Goal: Task Accomplishment & Management: Complete application form

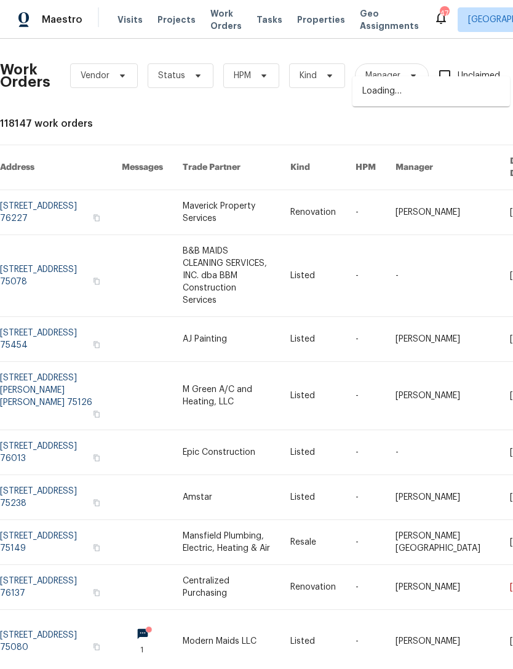
scroll to position [12, 95]
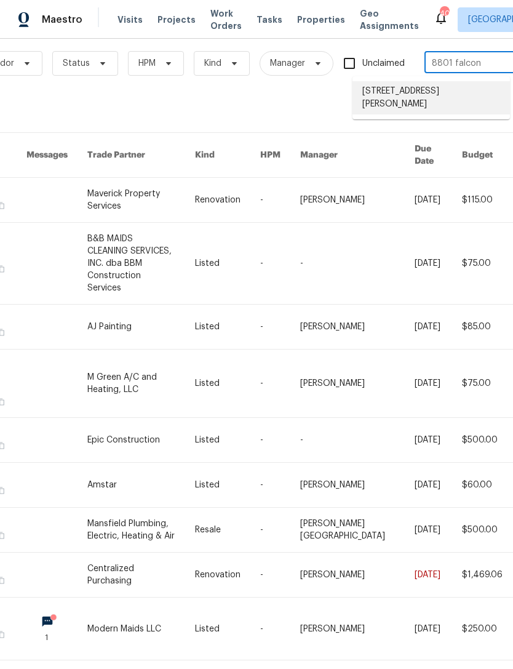
click at [460, 91] on li "8801 Falcon Crest Dr, McKinney, TX 75072" at bounding box center [432, 97] width 158 height 33
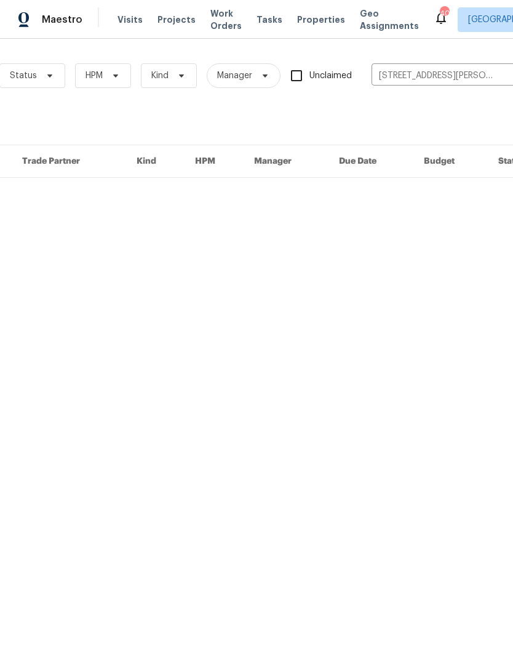
scroll to position [0, 151]
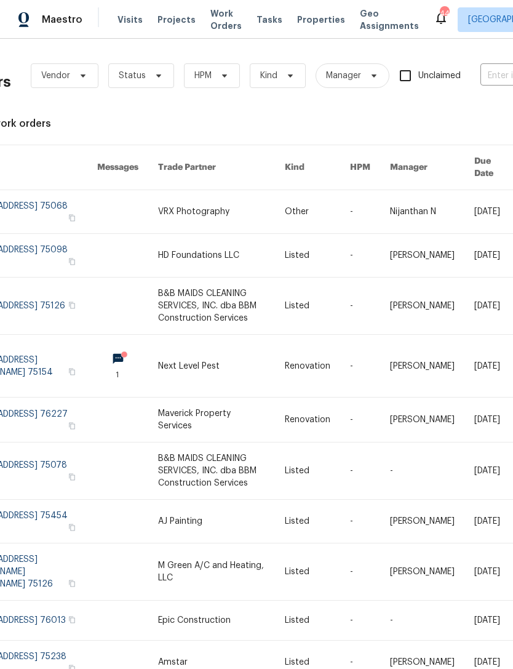
scroll to position [0, 39]
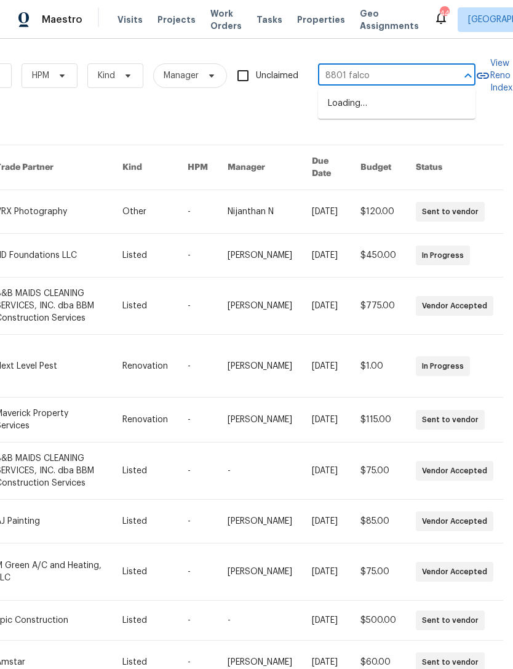
type input "8801 falcon"
click at [393, 105] on li "8801 Falcon Crest Dr, McKinney, TX 75072" at bounding box center [397, 110] width 158 height 33
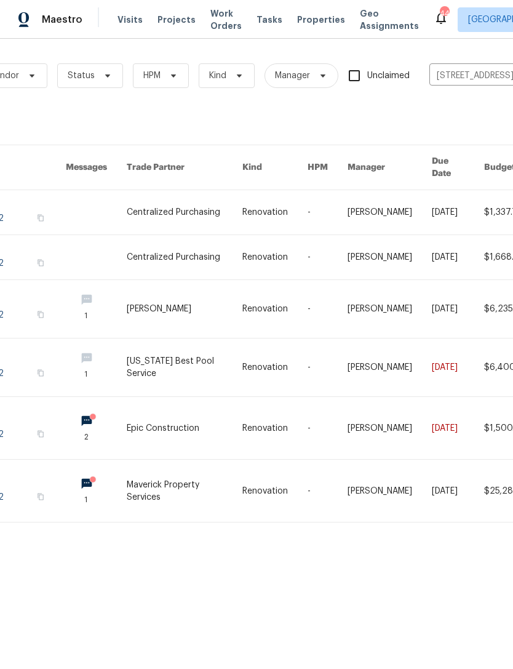
scroll to position [0, 38]
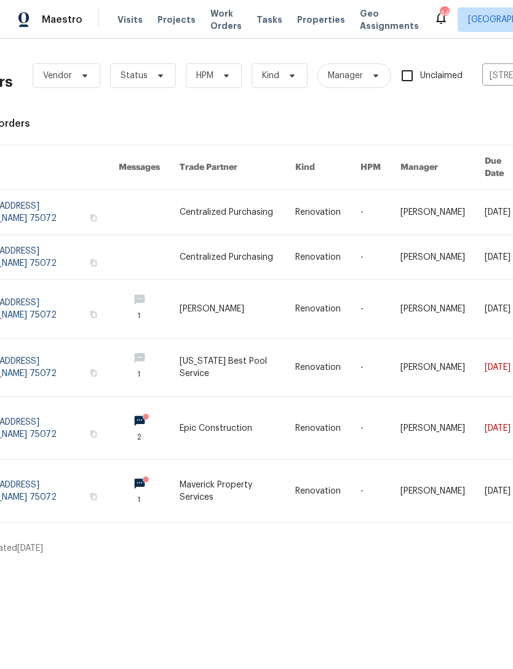
click at [57, 481] on link at bounding box center [40, 491] width 156 height 62
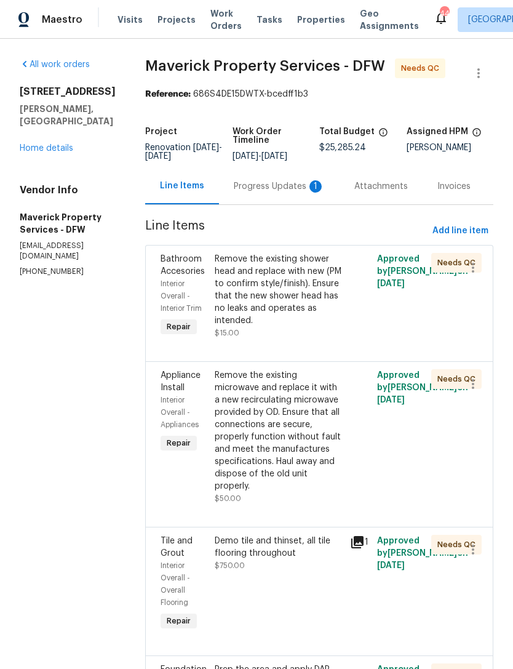
click at [284, 193] on div "Progress Updates 1" at bounding box center [279, 186] width 91 height 12
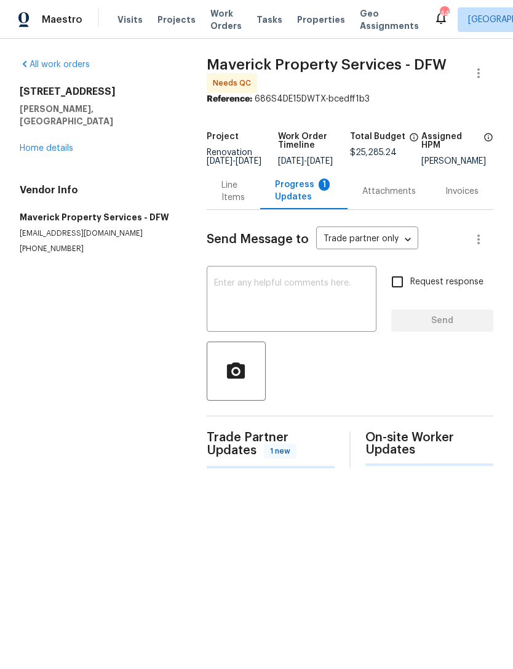
click at [298, 203] on div "Progress Updates 1" at bounding box center [304, 190] width 58 height 25
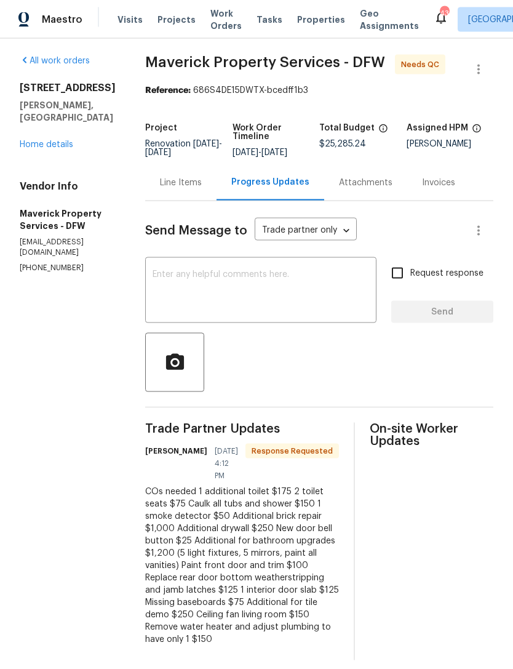
scroll to position [39, 0]
click at [202, 177] on div "Line Items" at bounding box center [181, 183] width 42 height 12
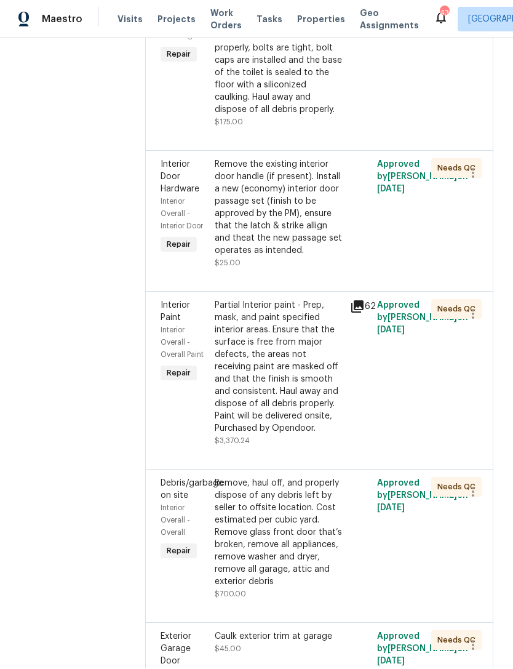
scroll to position [2064, 0]
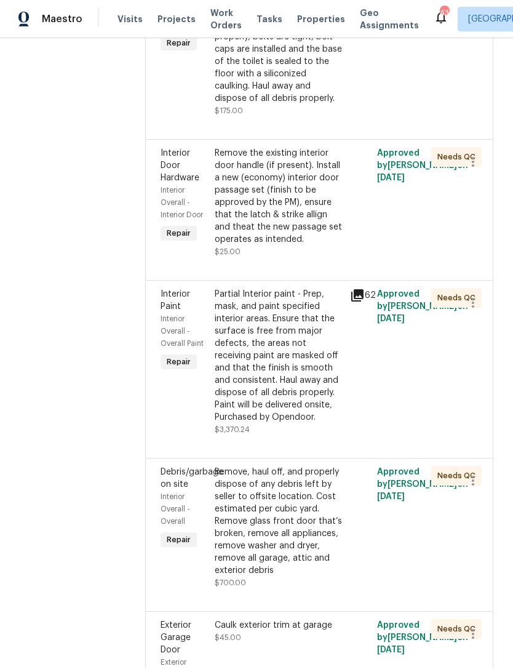
click at [326, 105] on div "Remove the existing toilet, prep the flange, install a new elongated toilet wit…" at bounding box center [279, 37] width 128 height 135
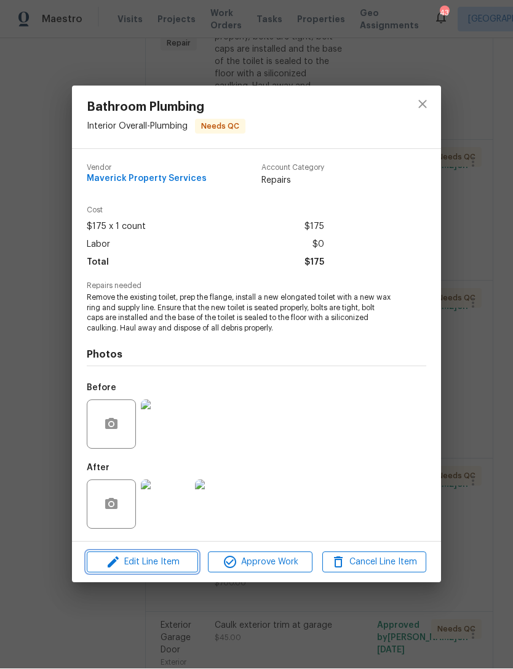
click at [178, 565] on span "Edit Line Item" at bounding box center [142, 562] width 104 height 15
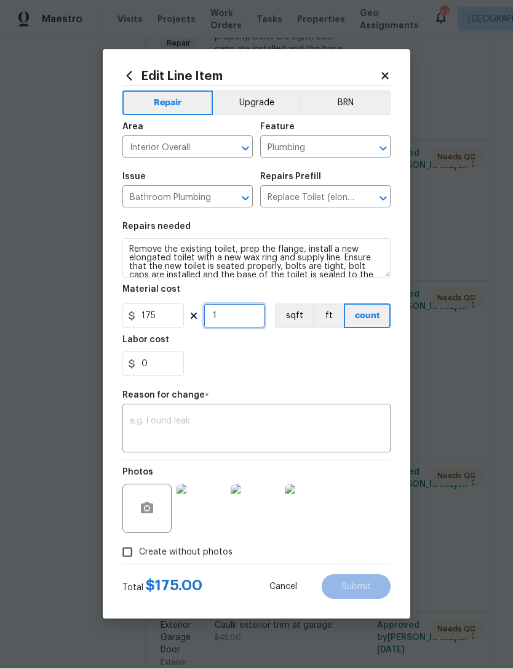
click at [242, 315] on input "1" at bounding box center [235, 316] width 62 height 25
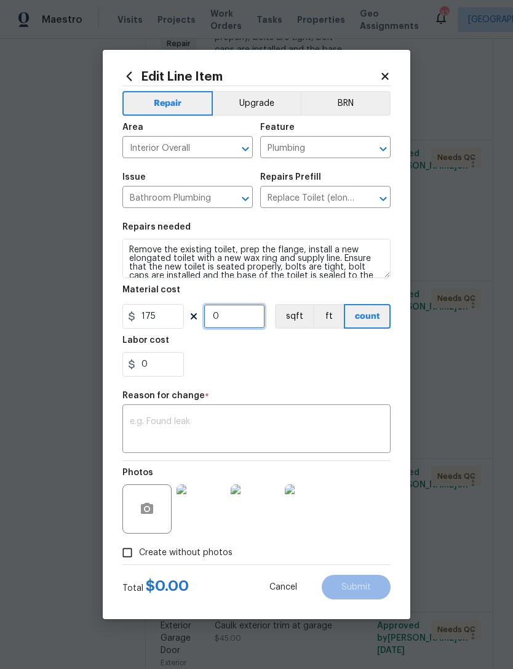
type input "2"
click at [223, 420] on textarea at bounding box center [257, 430] width 254 height 26
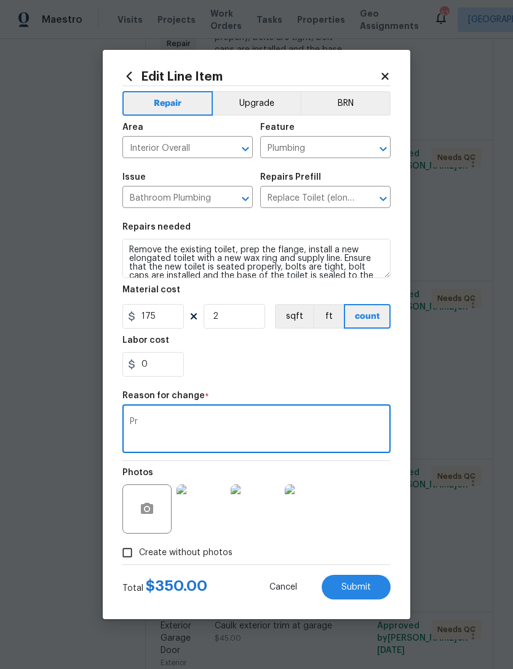
type textarea "P"
type textarea "Quality"
click at [306, 363] on div "0" at bounding box center [256, 364] width 268 height 25
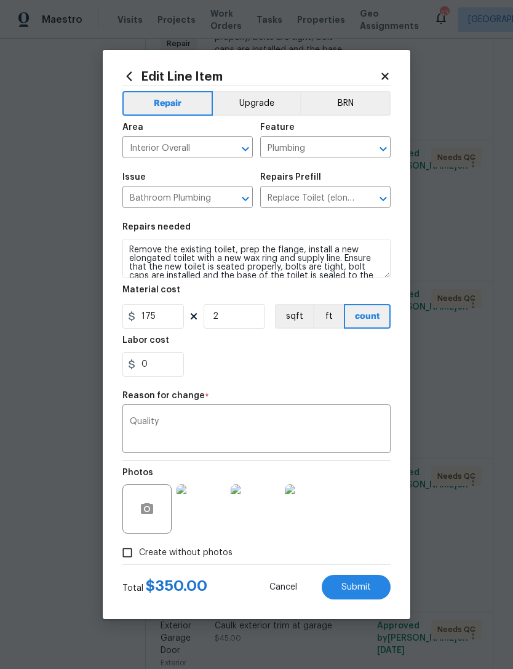
click at [374, 588] on button "Submit" at bounding box center [356, 587] width 69 height 25
type input "1"
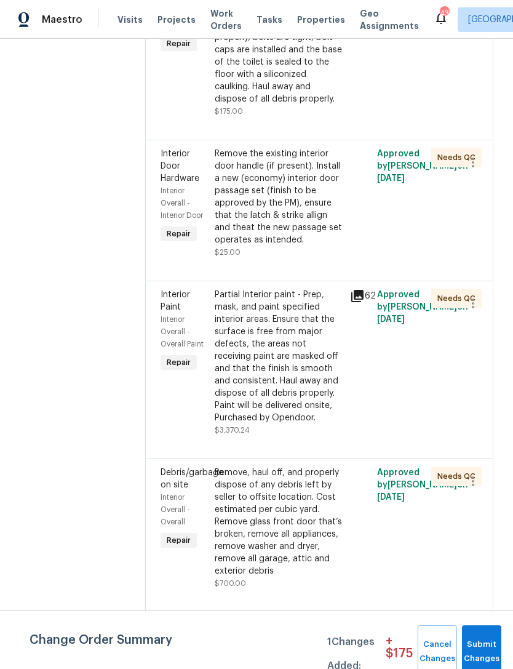
click at [322, 105] on div "Remove the existing toilet, prep the flange, install a new elongated toilet wit…" at bounding box center [279, 37] width 128 height 135
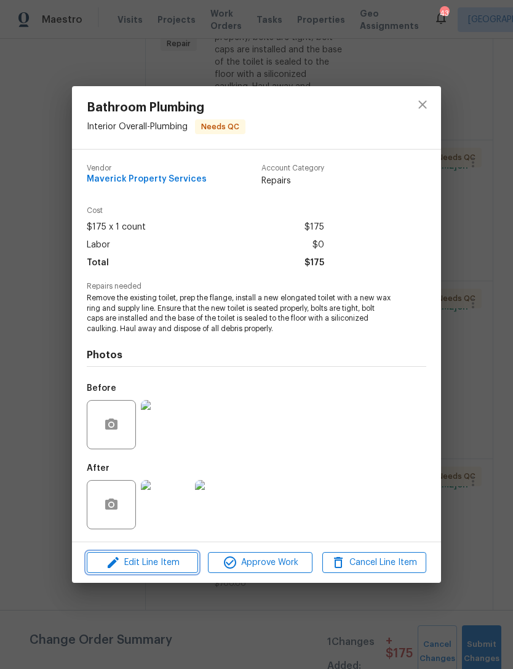
click at [188, 565] on span "Edit Line Item" at bounding box center [142, 562] width 104 height 15
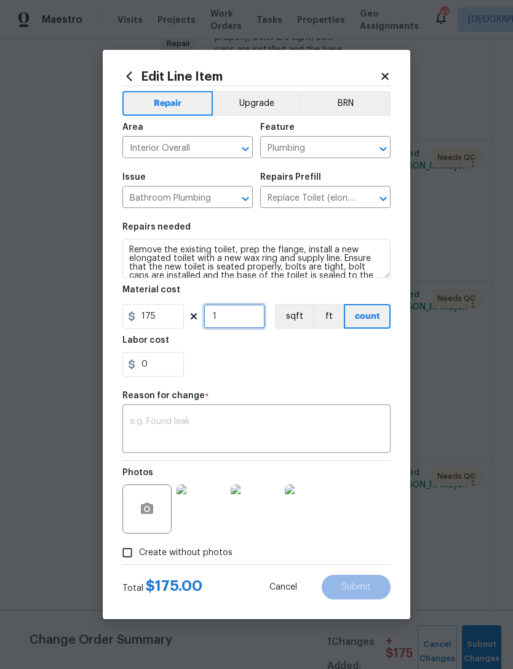
click at [240, 312] on input "1" at bounding box center [235, 316] width 62 height 25
click at [236, 314] on input "1" at bounding box center [235, 316] width 62 height 25
click at [235, 313] on input "1" at bounding box center [235, 316] width 62 height 25
type input "2"
click at [254, 405] on div "Reason for change *" at bounding box center [256, 399] width 268 height 16
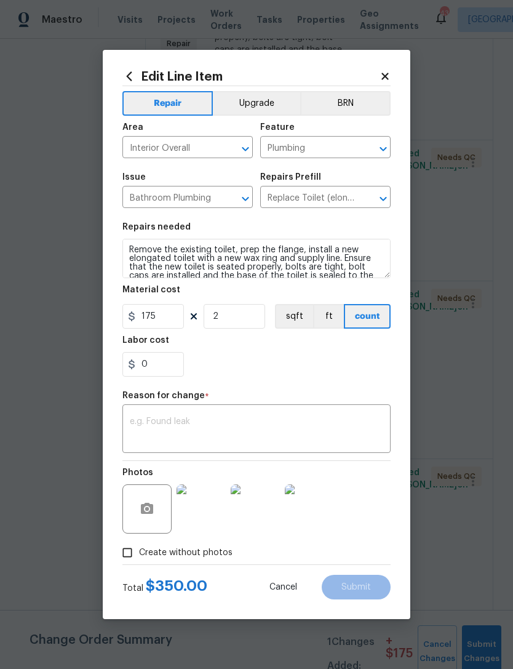
click at [226, 430] on textarea at bounding box center [257, 430] width 254 height 26
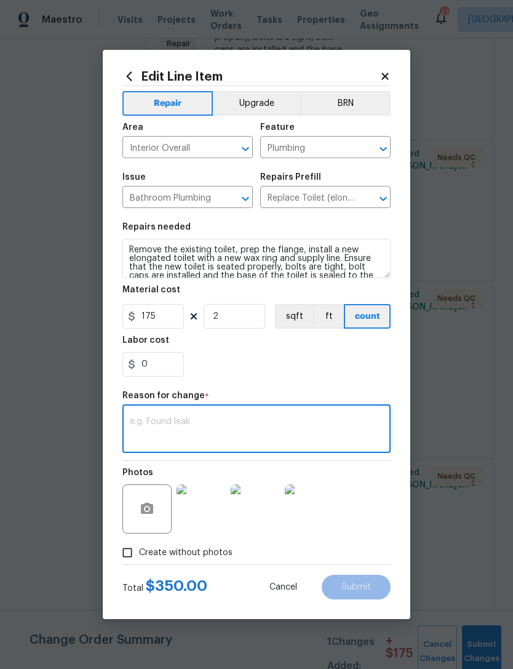
type textarea "W"
type textarea "Quantity"
click at [153, 377] on input "0" at bounding box center [153, 364] width 62 height 25
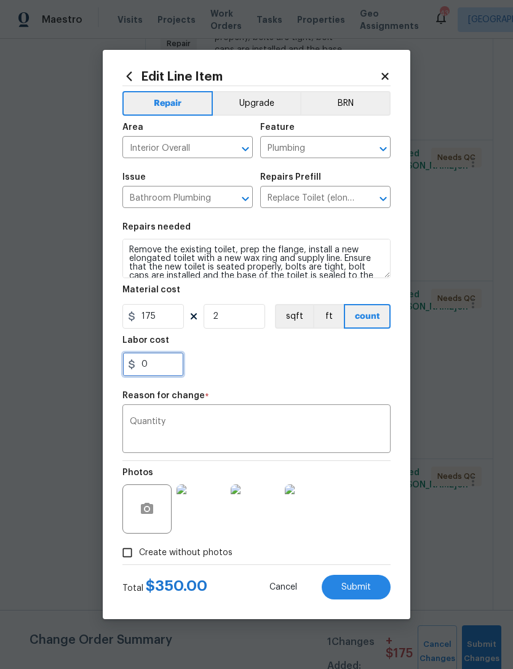
click at [153, 376] on input "0" at bounding box center [153, 364] width 62 height 25
type input "75"
click at [302, 405] on div "Reason for change *" at bounding box center [256, 399] width 268 height 16
click at [124, 238] on div "Repairs needed" at bounding box center [256, 231] width 268 height 16
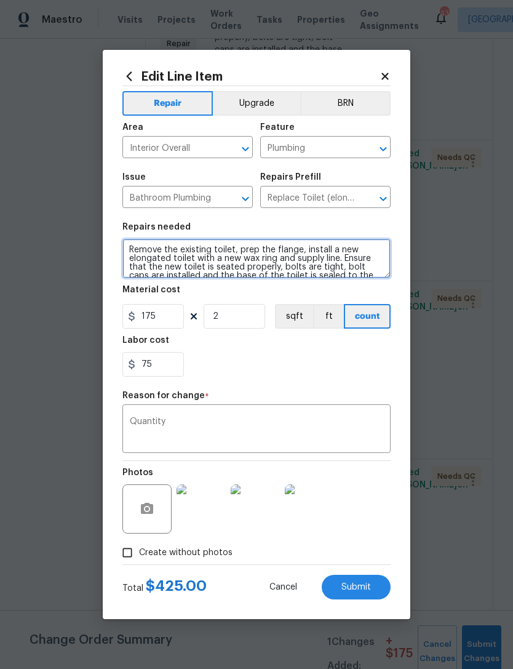
click at [132, 249] on textarea "Remove the existing toilet, prep the flange, install a new elongated toilet wit…" at bounding box center [256, 258] width 268 height 39
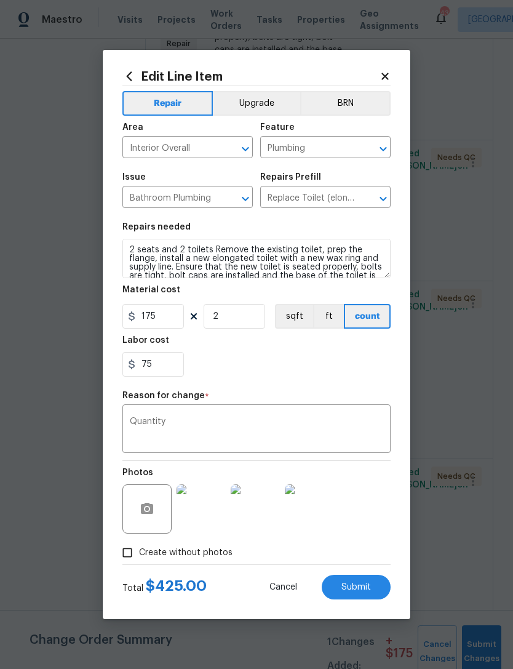
click at [326, 364] on div "75" at bounding box center [256, 364] width 268 height 25
click at [372, 585] on button "Submit" at bounding box center [356, 587] width 69 height 25
type textarea "Remove the existing toilet, prep the flange, install a new elongated toilet wit…"
type input "1"
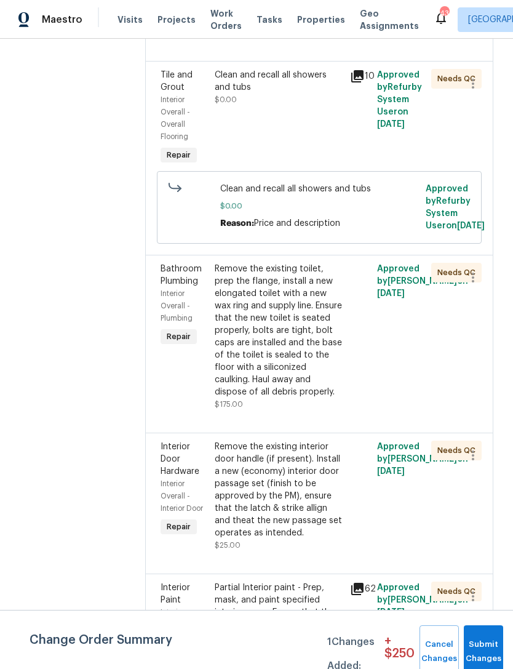
scroll to position [1760, 0]
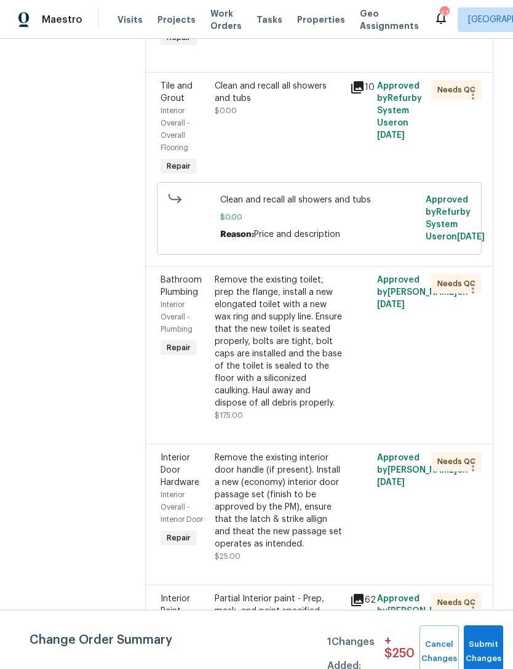
click at [304, 105] on div "Clean and recall all showers and tubs" at bounding box center [279, 92] width 128 height 25
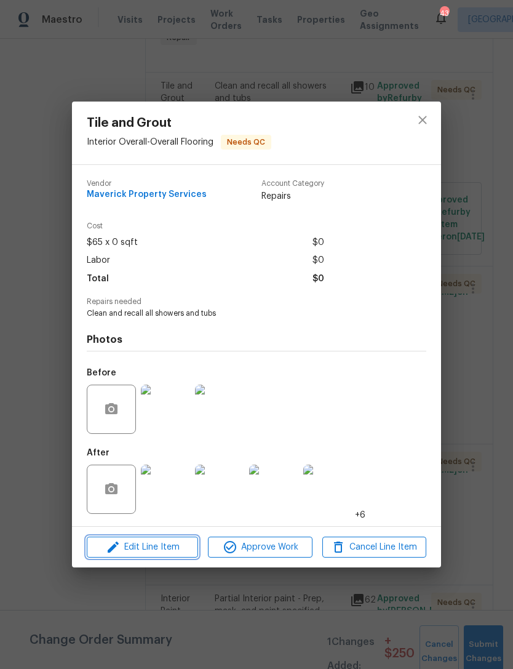
click at [181, 540] on button "Edit Line Item" at bounding box center [142, 548] width 111 height 22
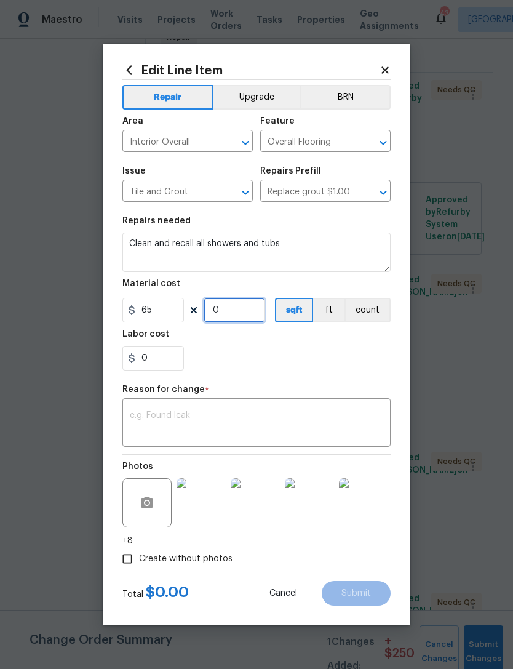
click at [231, 311] on input "0" at bounding box center [235, 310] width 62 height 25
type input "2"
click at [222, 382] on div "Repair Upgrade BRN Area Interior Overall ​ Feature Overall Flooring ​ Issue Til…" at bounding box center [256, 325] width 268 height 490
click at [172, 356] on input "0" at bounding box center [153, 358] width 62 height 25
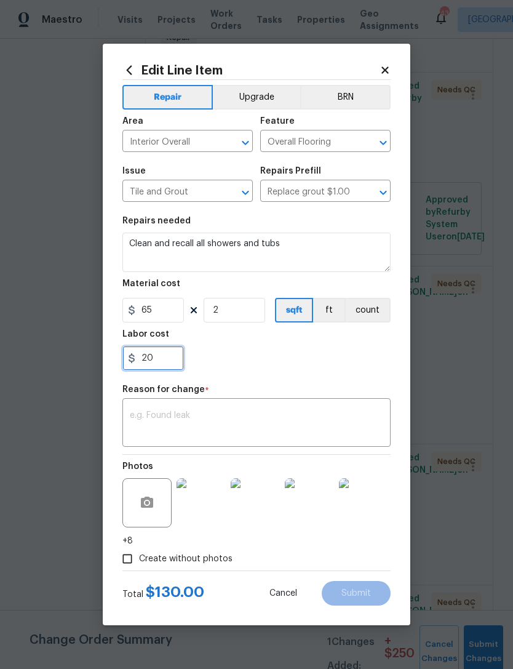
type input "20"
click at [333, 406] on div "x ​" at bounding box center [256, 424] width 268 height 46
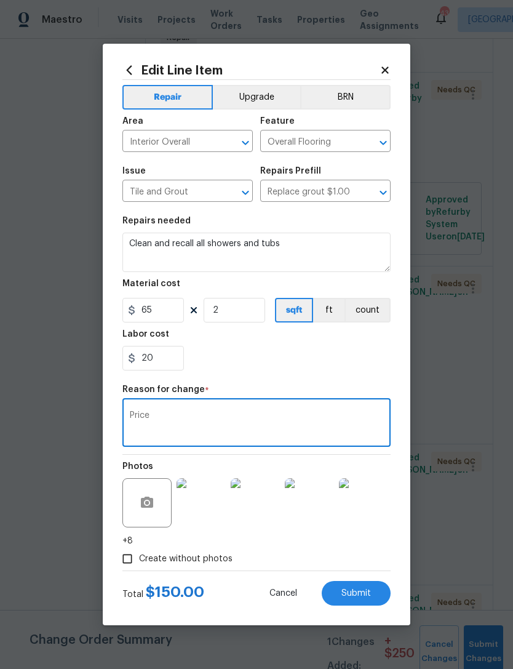
type textarea "Price"
click at [282, 370] on div "20" at bounding box center [256, 358] width 268 height 25
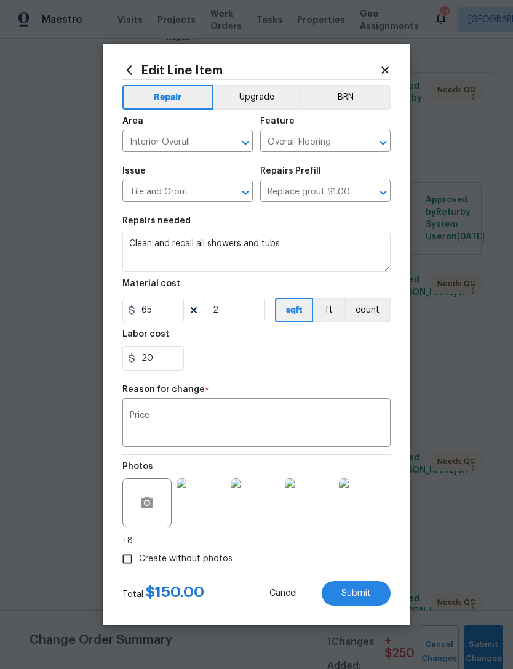
click at [364, 588] on button "Submit" at bounding box center [356, 593] width 69 height 25
type input "0"
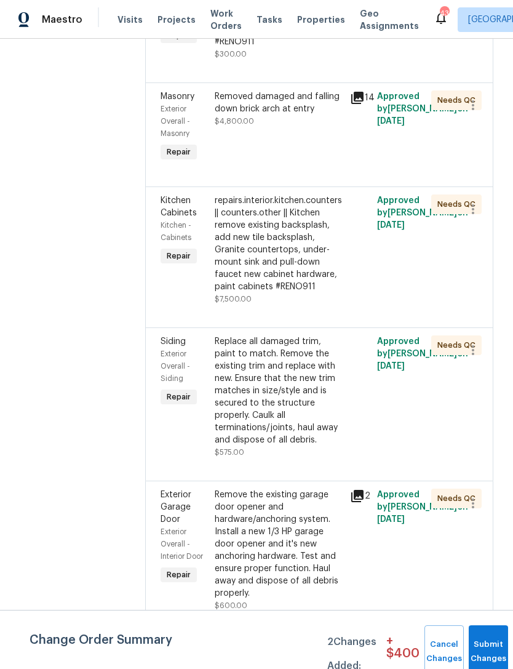
scroll to position [3368, 0]
click at [343, 127] on div "Removed damaged and falling down brick arch at entry $4,800.00" at bounding box center [279, 108] width 128 height 37
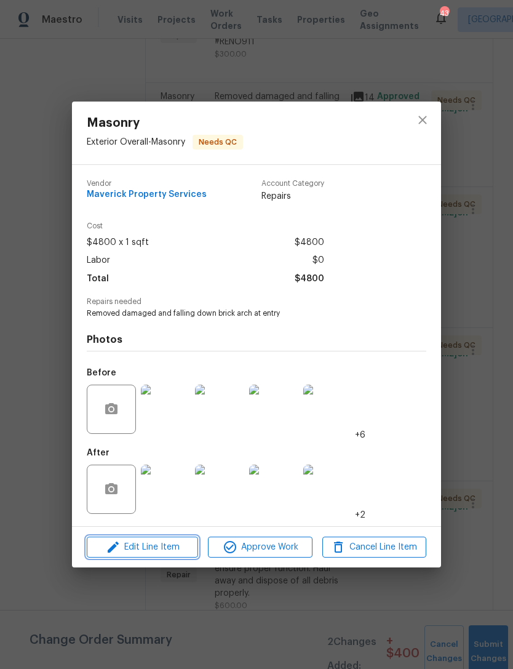
click at [170, 545] on span "Edit Line Item" at bounding box center [142, 547] width 104 height 15
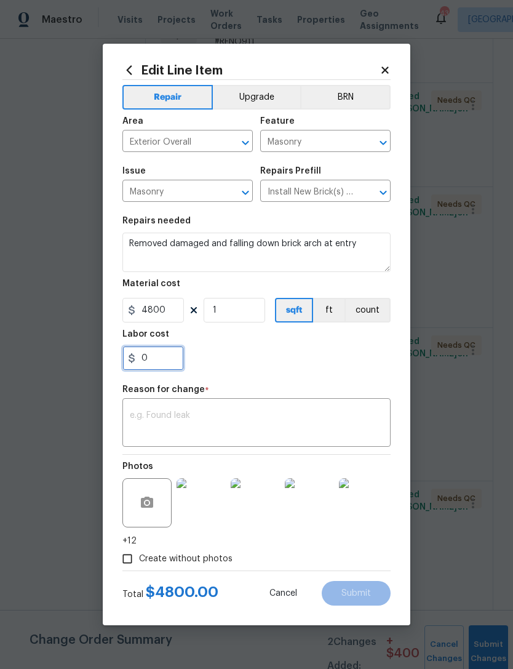
click at [154, 367] on input "0" at bounding box center [153, 358] width 62 height 25
type input "1000"
click at [240, 418] on textarea at bounding box center [257, 424] width 254 height 26
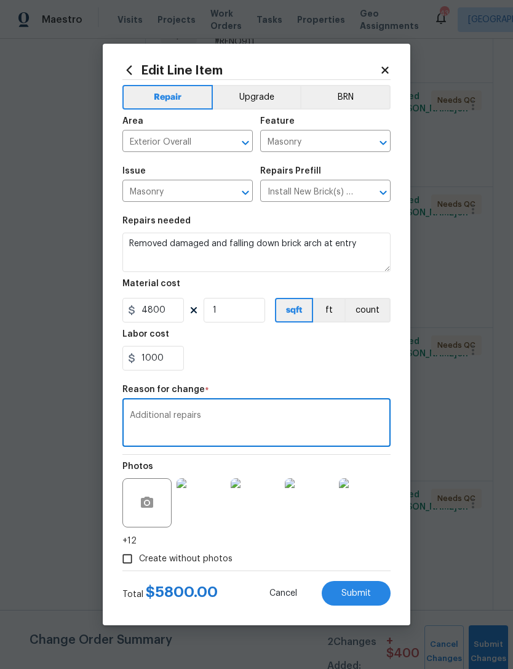
type textarea "Additional repairs"
click at [306, 363] on div "1000" at bounding box center [256, 358] width 268 height 25
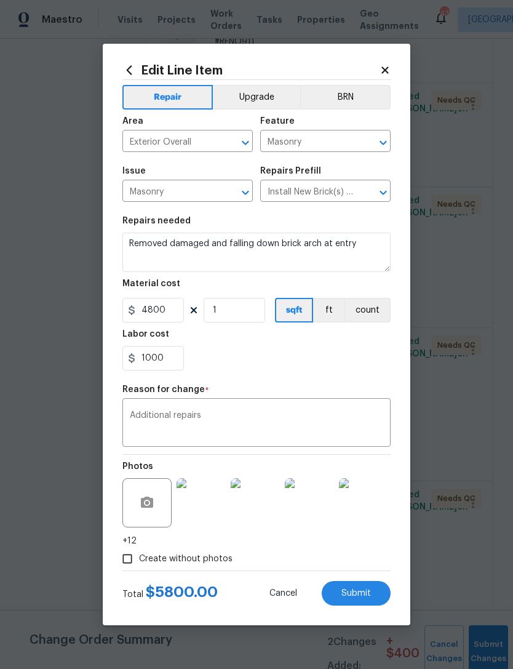
click at [379, 589] on button "Submit" at bounding box center [356, 593] width 69 height 25
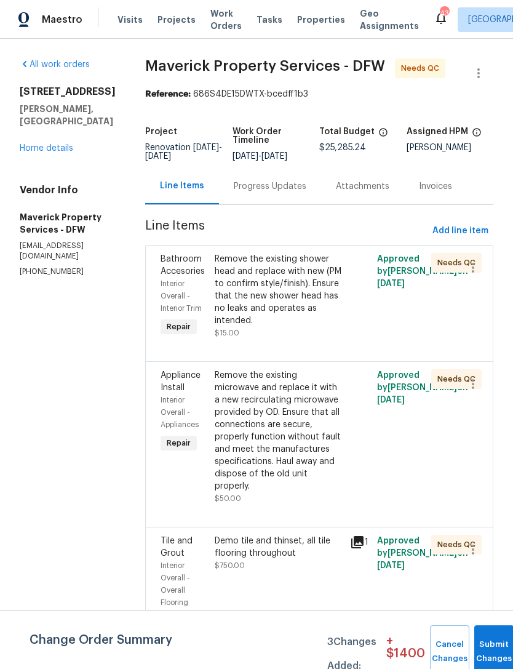
scroll to position [0, 0]
click at [472, 223] on span "Add line item" at bounding box center [461, 230] width 56 height 15
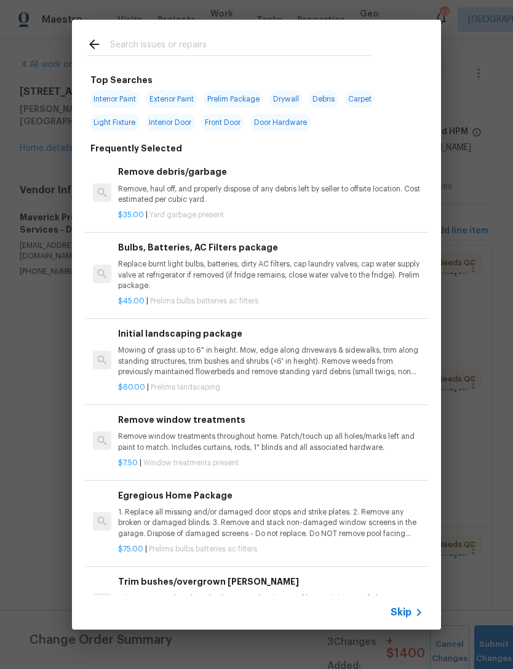
click at [274, 42] on input "text" at bounding box center [240, 46] width 261 height 18
type input "Door bell"
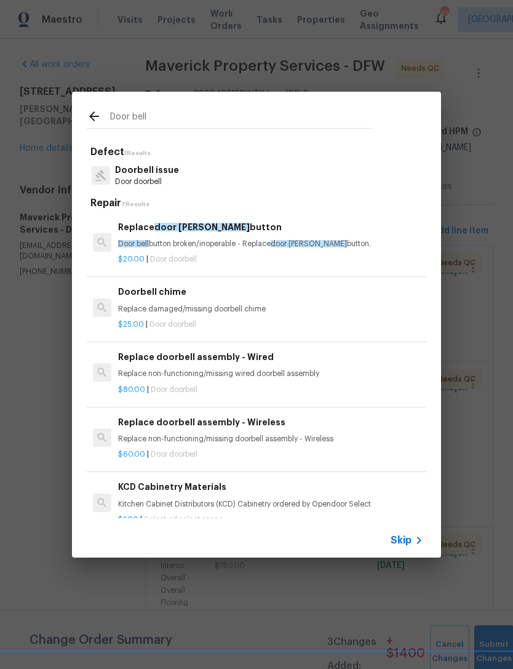
click at [246, 239] on p "Door bell button broken/inoperable - Replace door bell button." at bounding box center [270, 244] width 305 height 10
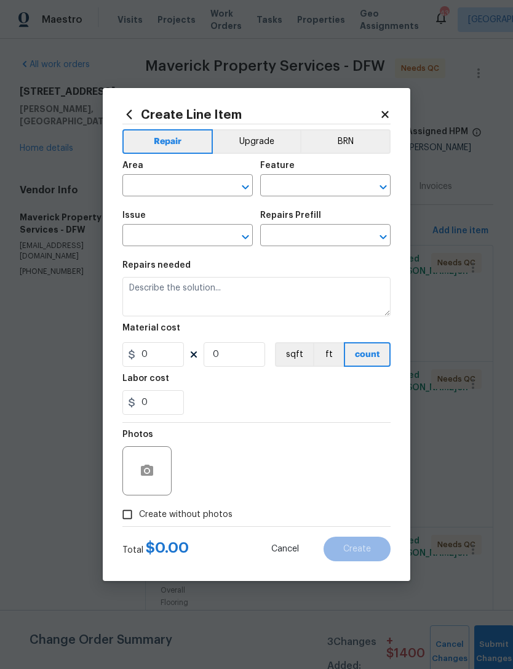
type input "Doorbell issue"
type textarea "Door bell button broken/inoperable - Replace door bell button."
type input "1"
type input "Replace door bell button $20.00"
type input "20"
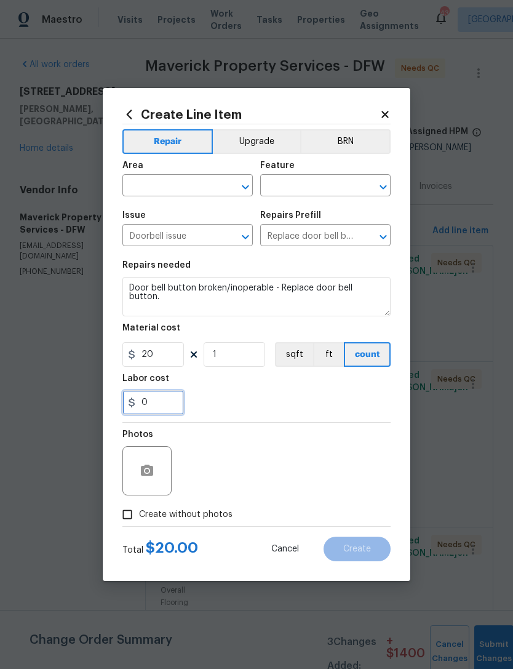
click at [161, 391] on input "0" at bounding box center [153, 402] width 62 height 25
click at [161, 390] on div "Labor cost" at bounding box center [256, 382] width 268 height 16
click at [175, 399] on input "0" at bounding box center [153, 402] width 62 height 25
type input "4"
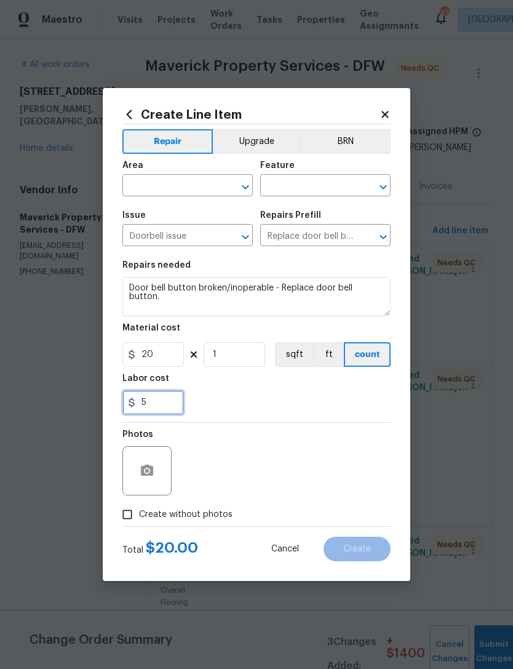
type input "5"
click at [180, 194] on input "text" at bounding box center [170, 186] width 96 height 19
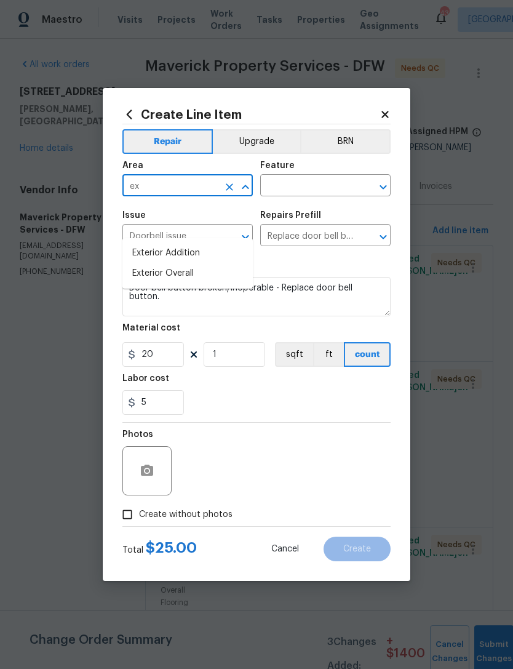
click at [223, 263] on li "Exterior Overall" at bounding box center [187, 273] width 130 height 20
type input "Exterior Overall"
click at [329, 182] on input "text" at bounding box center [308, 186] width 96 height 19
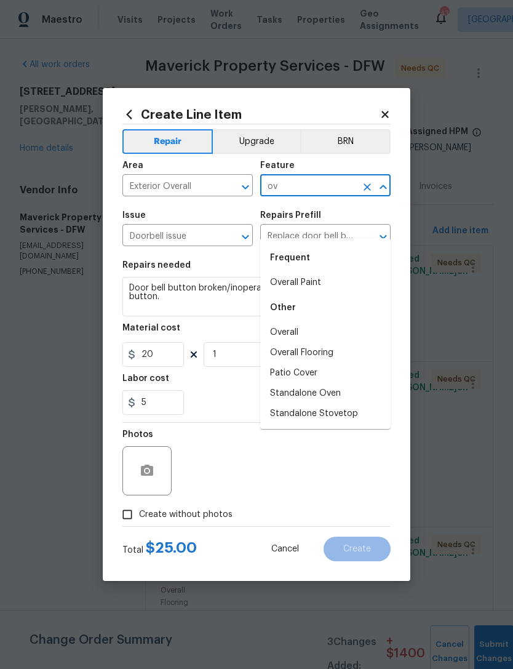
click at [319, 322] on li "Overall" at bounding box center [325, 332] width 130 height 20
type input "Overall"
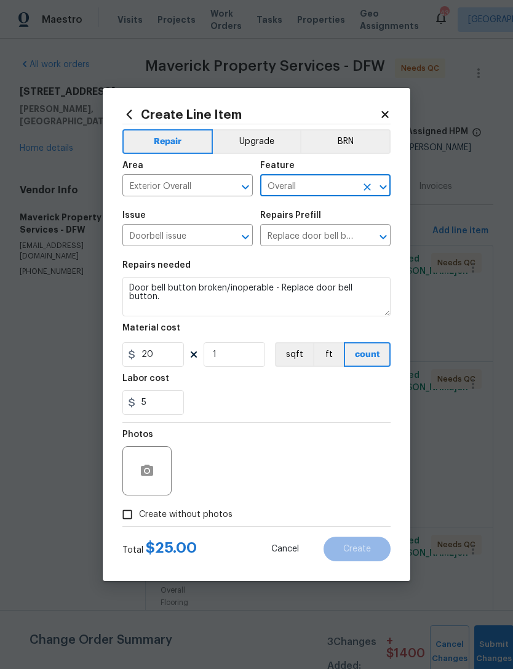
click at [303, 422] on section "Repairs needed Door bell button broken/inoperable - Replace door bell button. M…" at bounding box center [256, 338] width 268 height 169
click at [209, 516] on span "Create without photos" at bounding box center [186, 514] width 94 height 13
click at [139, 516] on input "Create without photos" at bounding box center [127, 514] width 23 height 23
checkbox input "true"
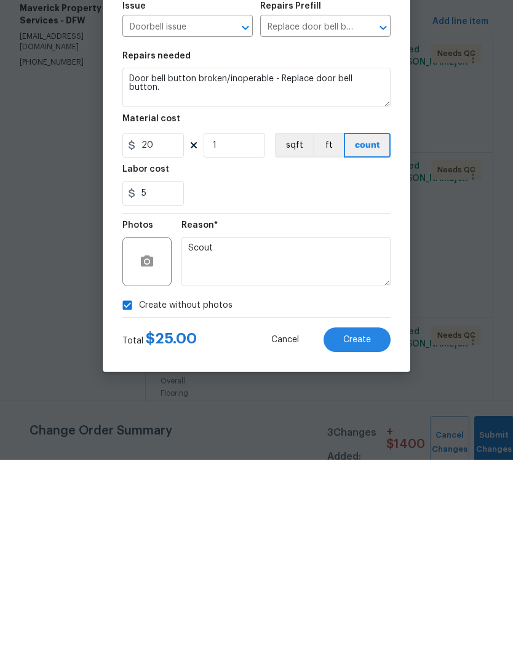
type textarea "Scout"
click at [361, 545] on span "Create" at bounding box center [357, 549] width 28 height 9
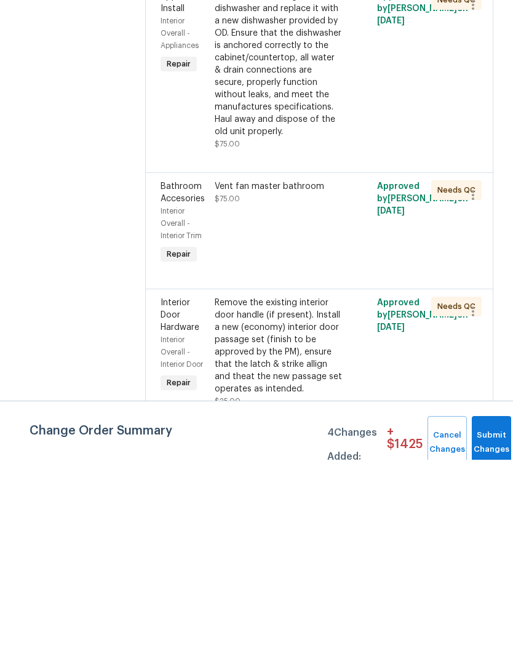
scroll to position [2264, 0]
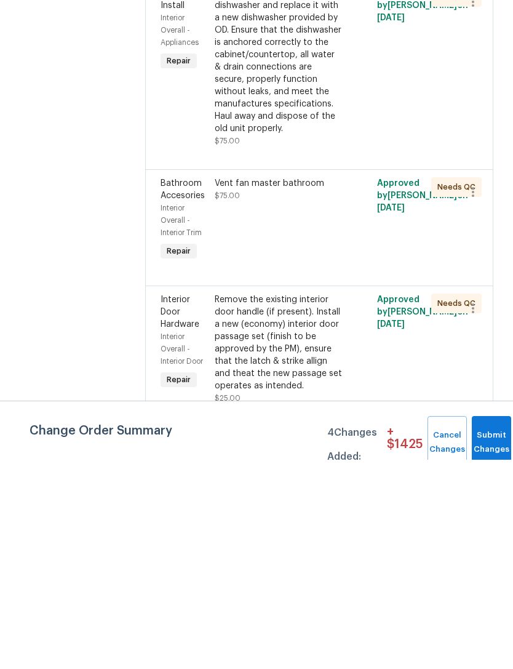
click at [327, 154] on div "repairs.bathroom.accessories || accessories.other || ***Primary Bathroom paint …" at bounding box center [279, 92] width 128 height 123
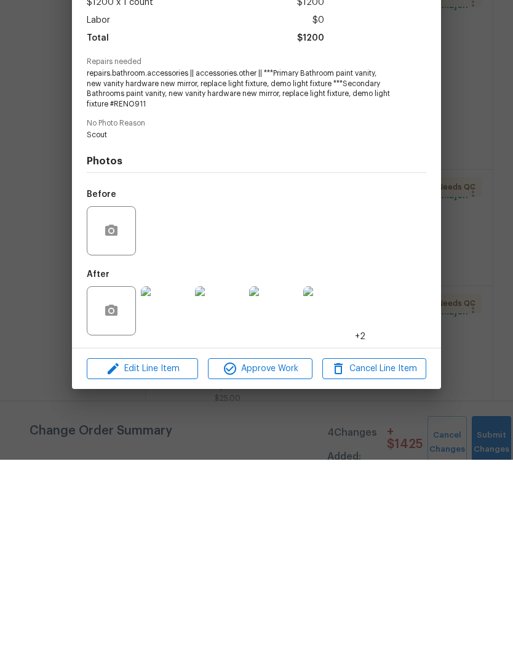
click at [417, 267] on div "Repairs needed repairs.bathroom.accessories || accessories.other || ***Primary …" at bounding box center [257, 293] width 340 height 52
click at [427, 134] on div "Vendor Maverick Property Services Account Category Repairs Cost $1200 x 1 count…" at bounding box center [256, 345] width 369 height 423
click at [428, 134] on div "Vendor Maverick Property Services Account Category Repairs Cost $1200 x 1 count…" at bounding box center [256, 345] width 369 height 423
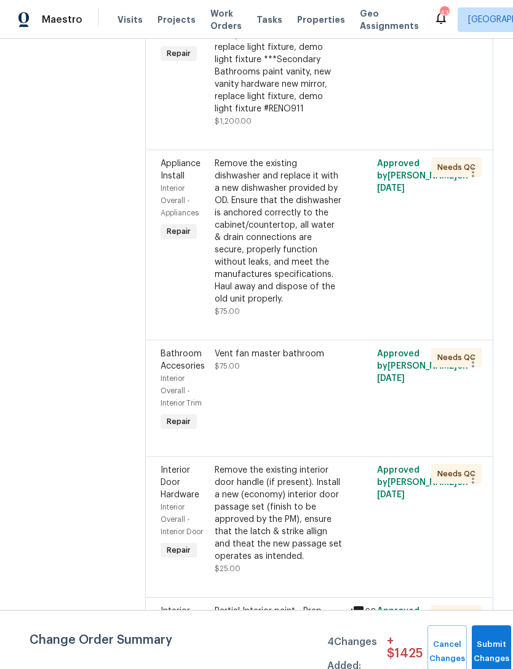
scroll to position [2303, 0]
click at [328, 115] on div "repairs.bathroom.accessories || accessories.other || ***Primary Bathroom paint …" at bounding box center [279, 53] width 128 height 123
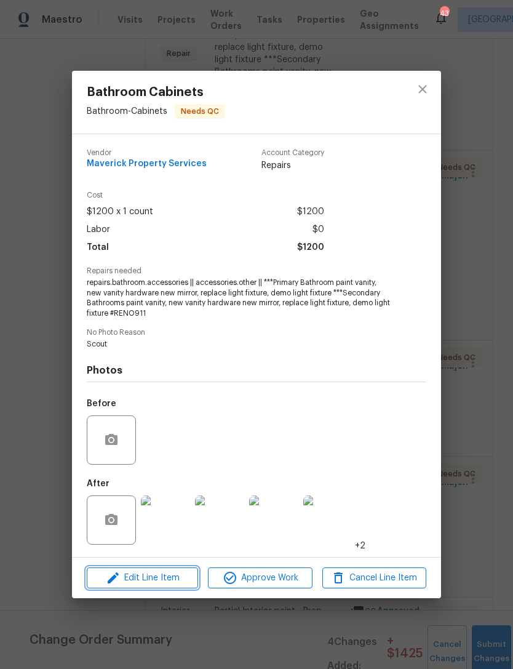
click at [185, 575] on span "Edit Line Item" at bounding box center [142, 577] width 104 height 15
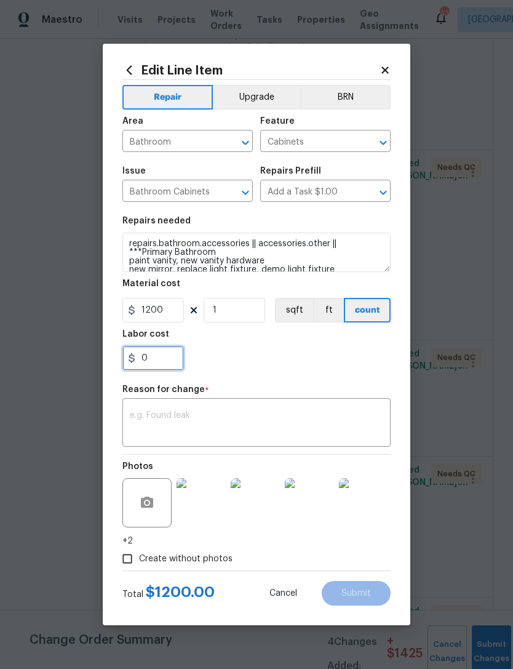
click at [166, 358] on input "0" at bounding box center [153, 358] width 62 height 25
type input "1200"
click at [354, 413] on textarea at bounding box center [257, 424] width 254 height 26
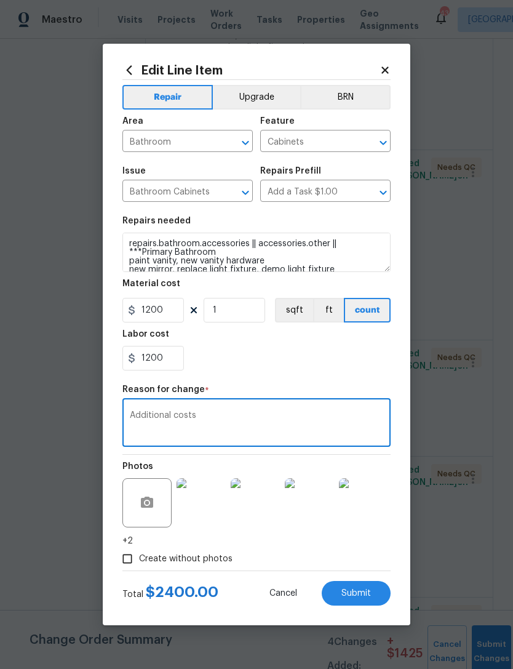
type textarea "Additional costs"
click at [307, 369] on div "1200" at bounding box center [256, 358] width 268 height 25
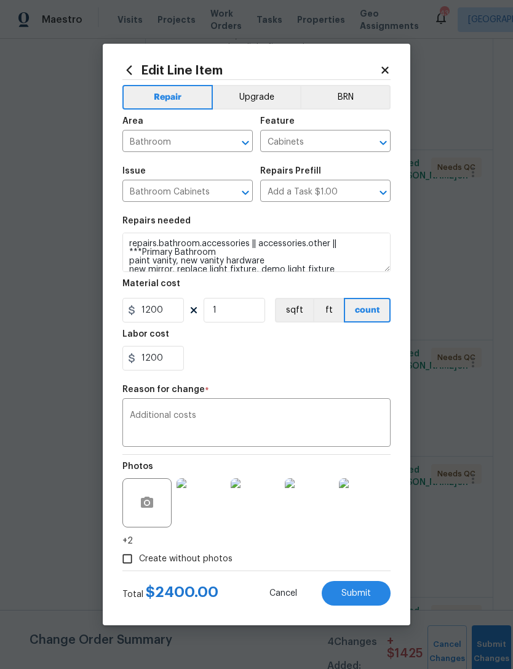
click at [376, 602] on button "Submit" at bounding box center [356, 593] width 69 height 25
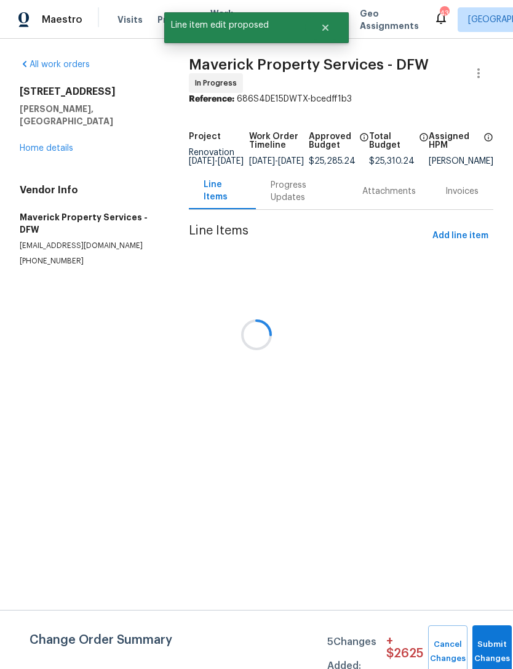
scroll to position [0, 0]
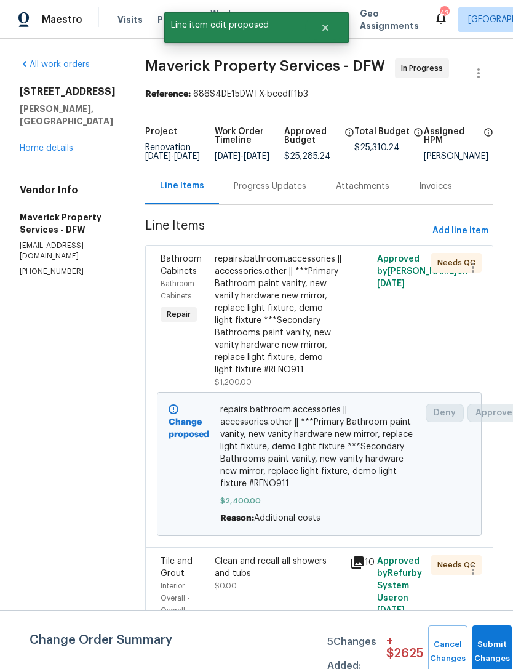
click at [480, 239] on span "Add line item" at bounding box center [461, 230] width 56 height 15
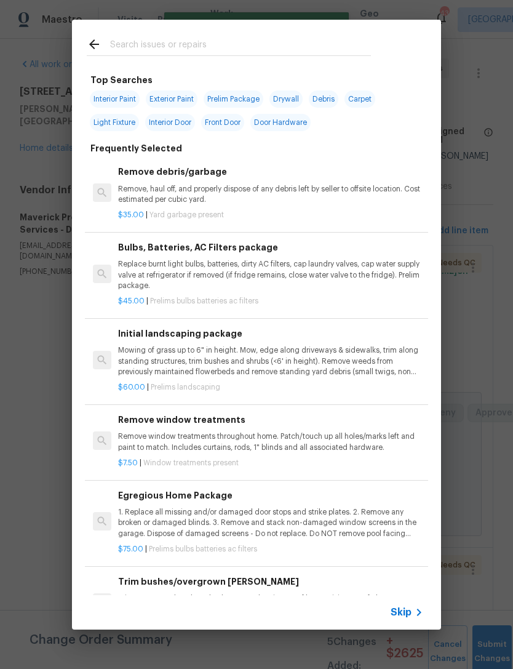
click at [188, 93] on span "Exterior Paint" at bounding box center [172, 98] width 52 height 17
type input "Exterior Paint"
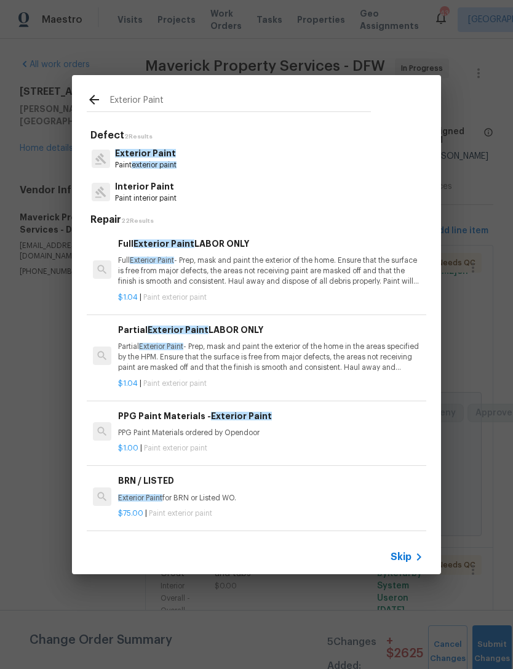
click at [169, 158] on span "Exterior Paint" at bounding box center [145, 153] width 61 height 9
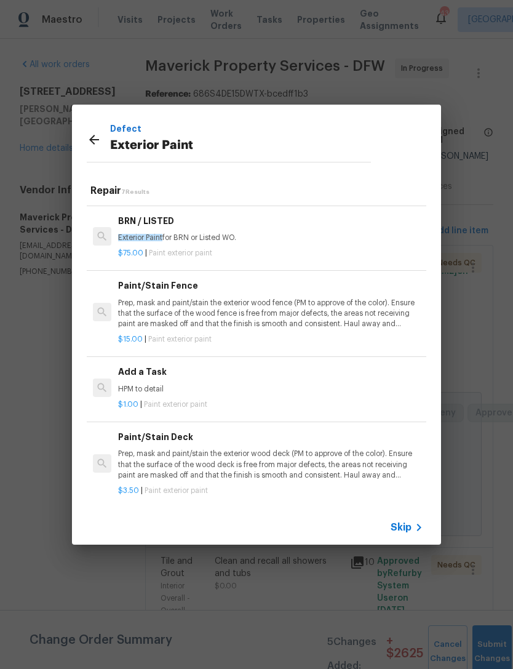
scroll to position [230, 0]
click at [406, 521] on span "Skip" at bounding box center [401, 527] width 21 height 12
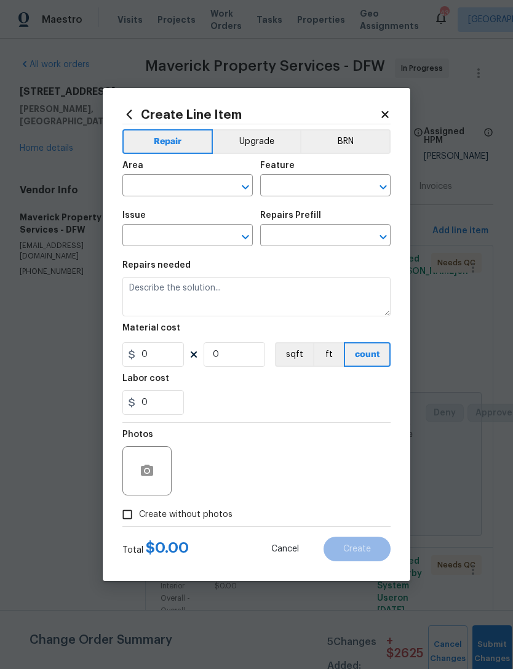
click at [182, 170] on div "Area" at bounding box center [187, 169] width 130 height 16
click at [198, 171] on div "Area" at bounding box center [187, 169] width 130 height 16
click at [203, 188] on input "text" at bounding box center [170, 186] width 96 height 19
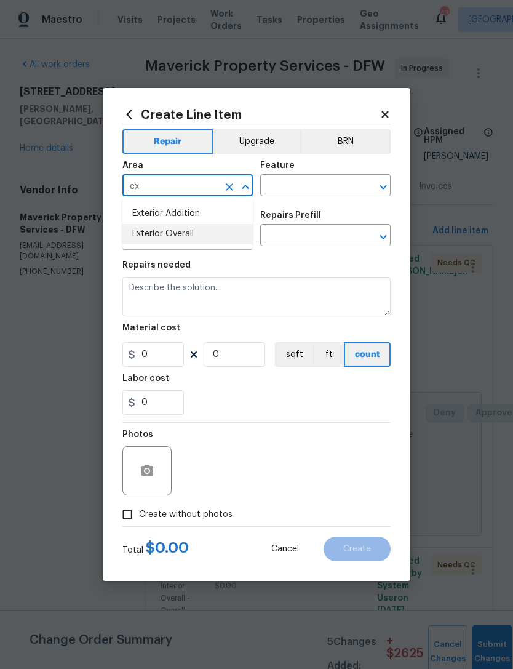
click at [209, 238] on li "Exterior Overall" at bounding box center [187, 234] width 130 height 20
type input "Exterior Overall"
click at [329, 183] on input "text" at bounding box center [308, 186] width 96 height 19
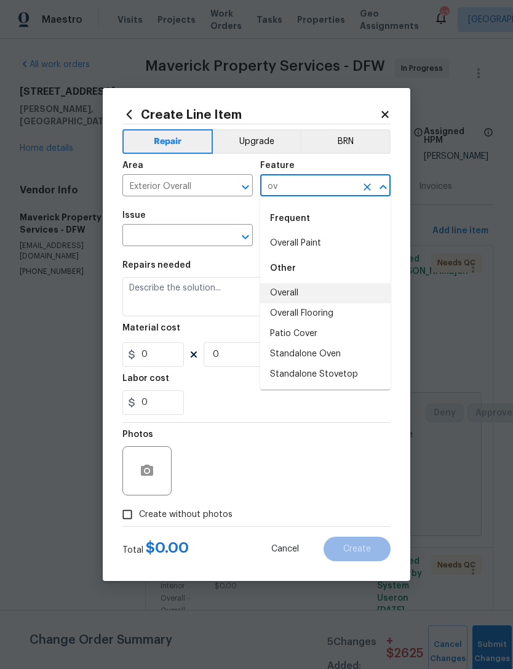
click at [319, 293] on li "Overall" at bounding box center [325, 293] width 130 height 20
type input "Overall"
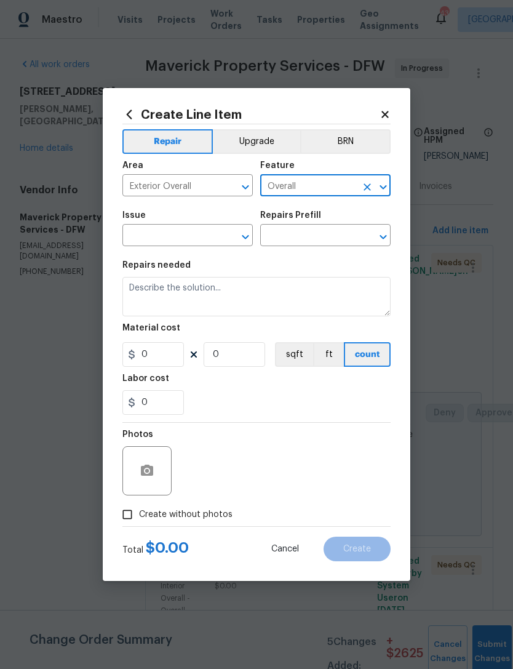
click at [202, 241] on input "text" at bounding box center [170, 236] width 96 height 19
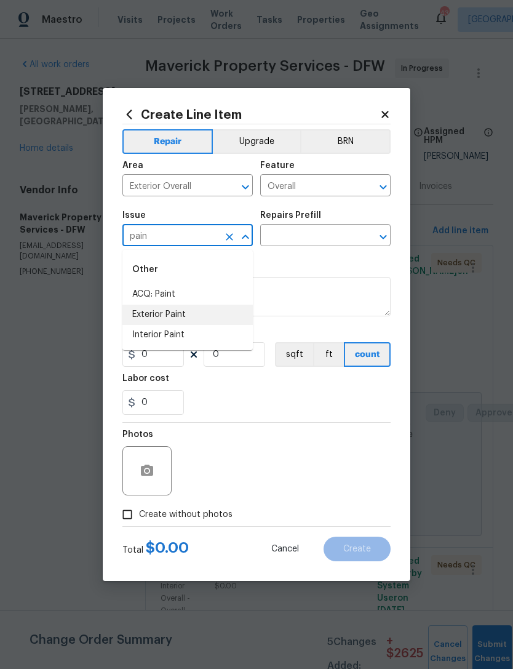
click at [184, 313] on li "Exterior Paint" at bounding box center [187, 315] width 130 height 20
type input "Exterior Paint"
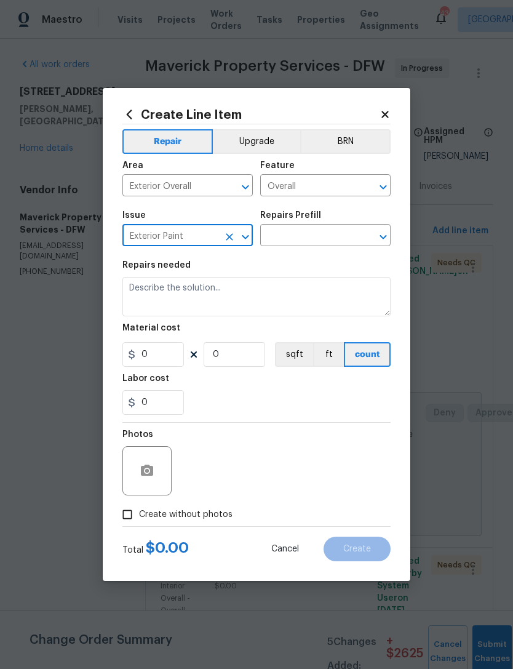
click at [301, 236] on input "text" at bounding box center [308, 236] width 96 height 19
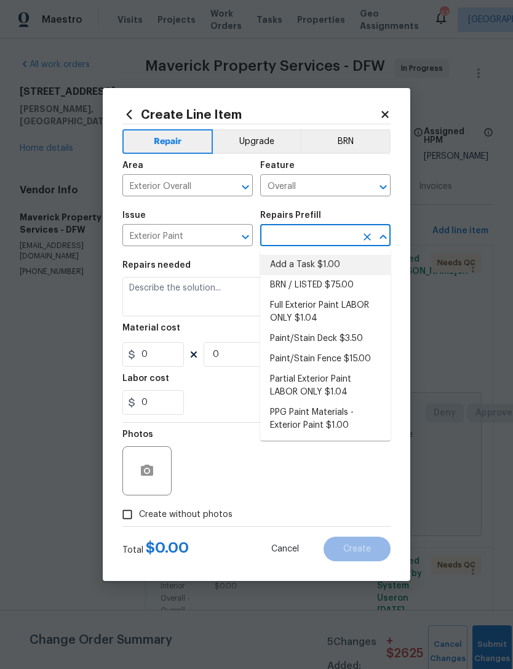
click at [332, 262] on li "Add a Task $1.00" at bounding box center [325, 265] width 130 height 20
type input "Add a Task $1.00"
type input "Overall Paint"
type textarea "HPM to detail"
type input "1"
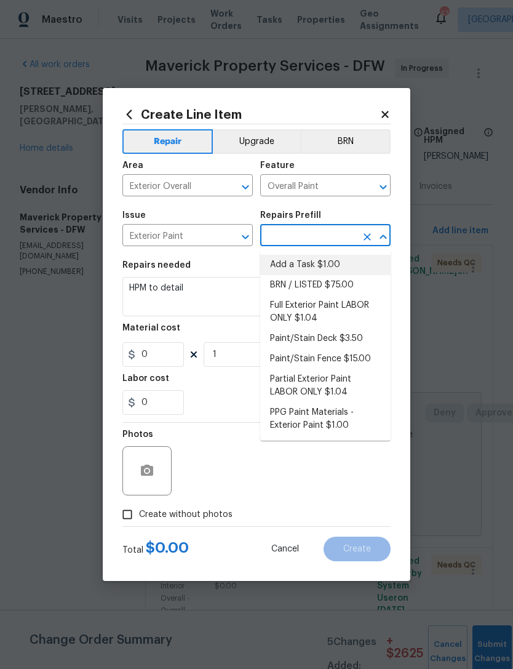
type input "Add a Task $1.00"
type input "1"
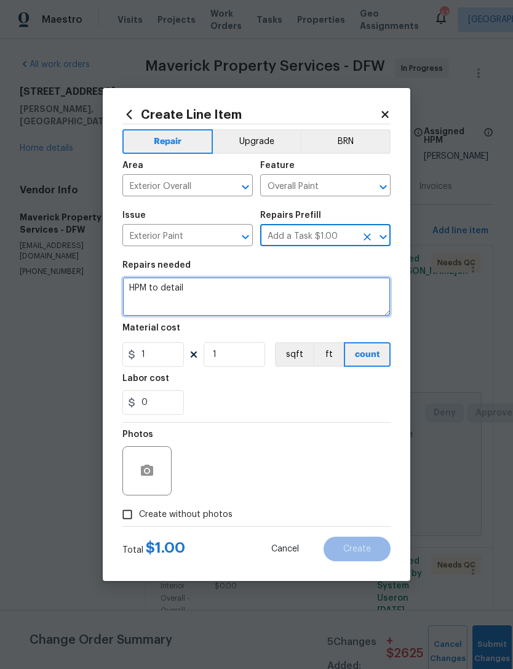
click at [159, 290] on textarea "HPM to detail" at bounding box center [256, 296] width 268 height 39
click at [159, 292] on textarea "HPM to detail" at bounding box center [256, 296] width 268 height 39
click at [161, 290] on textarea "HPM to detail" at bounding box center [256, 296] width 268 height 39
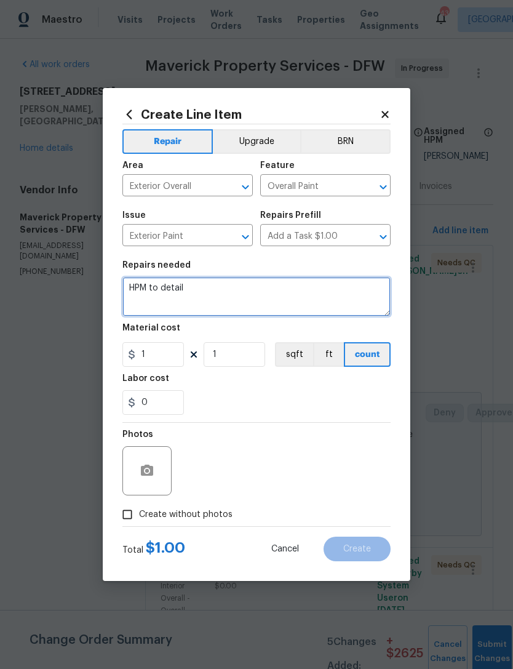
click at [160, 289] on textarea "HPM to detail" at bounding box center [256, 296] width 268 height 39
type textarea "Front door paint"
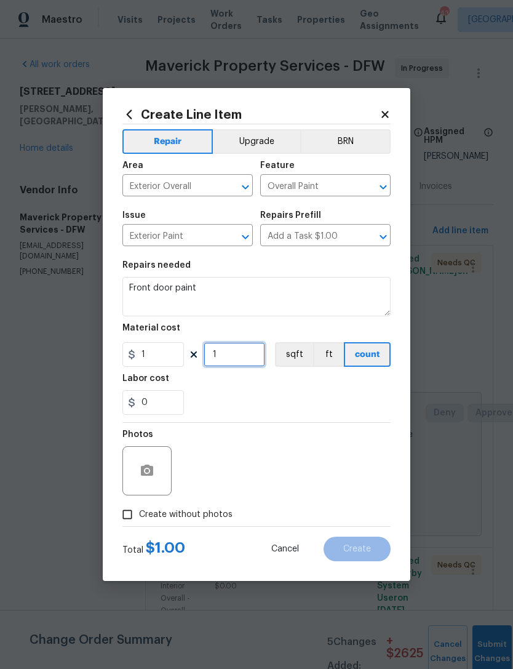
click at [231, 356] on input "1" at bounding box center [235, 354] width 62 height 25
type input "100"
click at [346, 415] on div "0" at bounding box center [256, 402] width 268 height 25
click at [188, 513] on span "Create without photos" at bounding box center [186, 514] width 94 height 13
click at [139, 513] on input "Create without photos" at bounding box center [127, 514] width 23 height 23
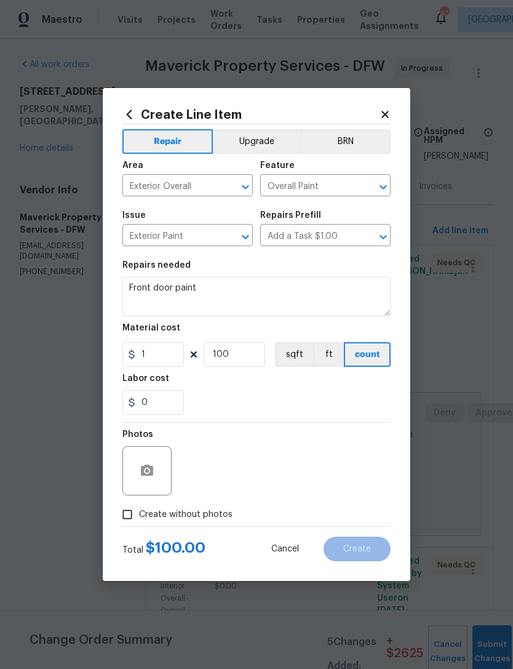
checkbox input "true"
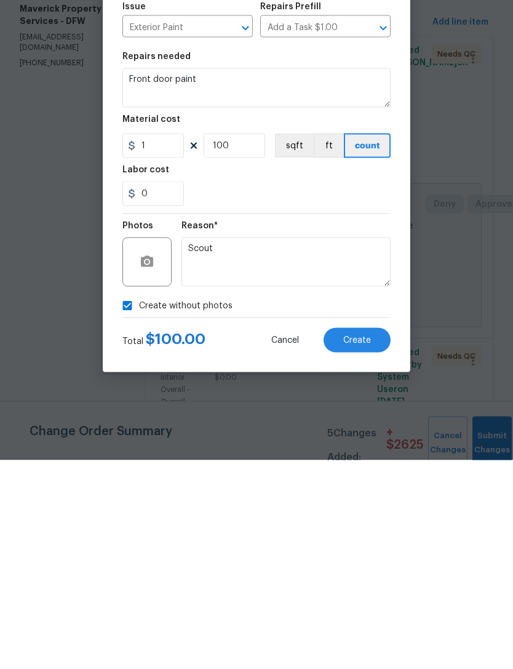
type textarea "Scout"
click at [346, 545] on span "Create" at bounding box center [357, 549] width 28 height 9
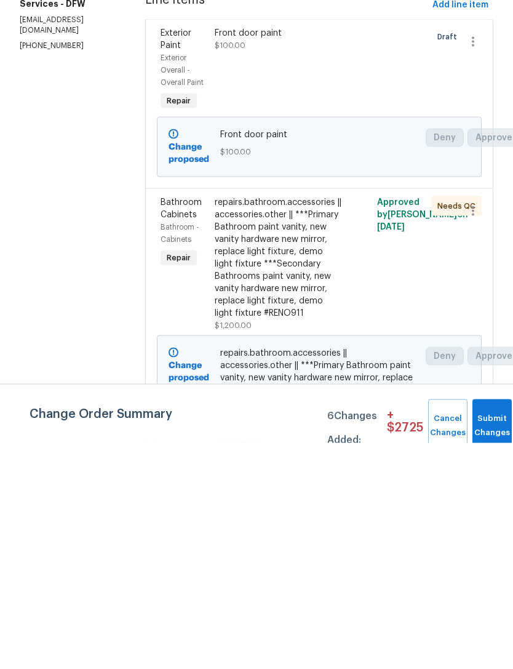
scroll to position [0, 0]
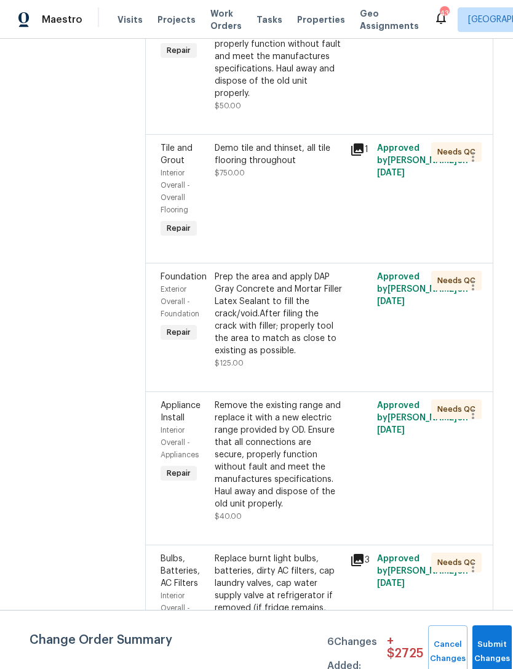
scroll to position [1791, 1]
click at [309, 179] on div "Demo tile and thinset, all tile flooring throughout $750.00" at bounding box center [278, 160] width 128 height 37
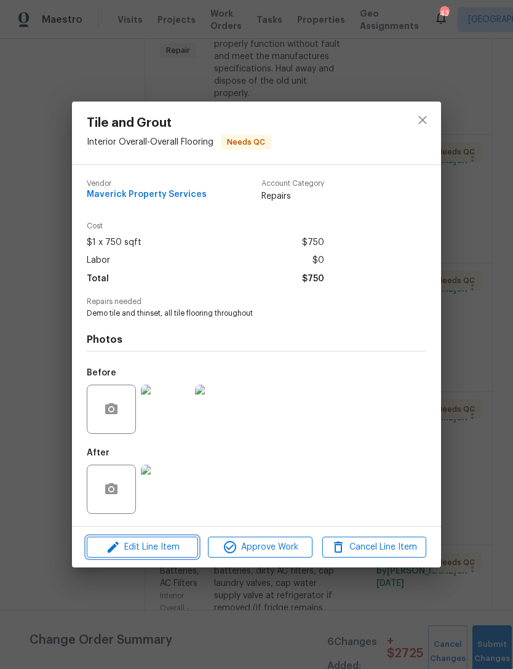
click at [177, 550] on span "Edit Line Item" at bounding box center [142, 547] width 104 height 15
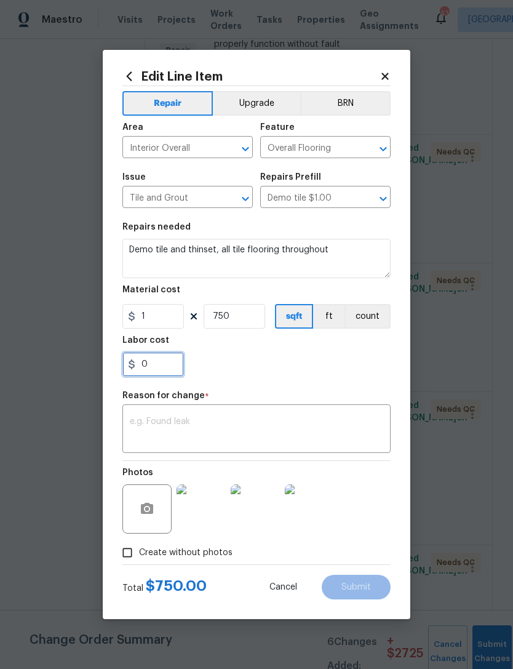
click at [161, 366] on input "0" at bounding box center [153, 364] width 62 height 25
type input "250"
click at [299, 425] on textarea at bounding box center [257, 430] width 254 height 26
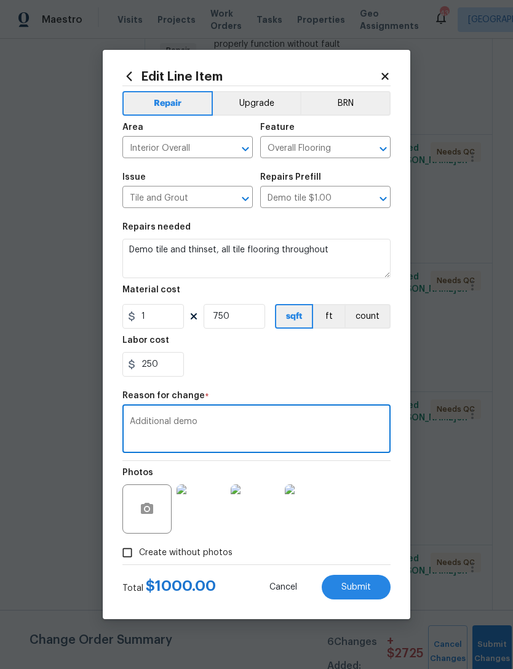
type textarea "Additional demo"
click at [306, 389] on div "Repair Upgrade BRN Area Interior Overall ​ Feature Overall Flooring ​ Issue Til…" at bounding box center [256, 325] width 268 height 478
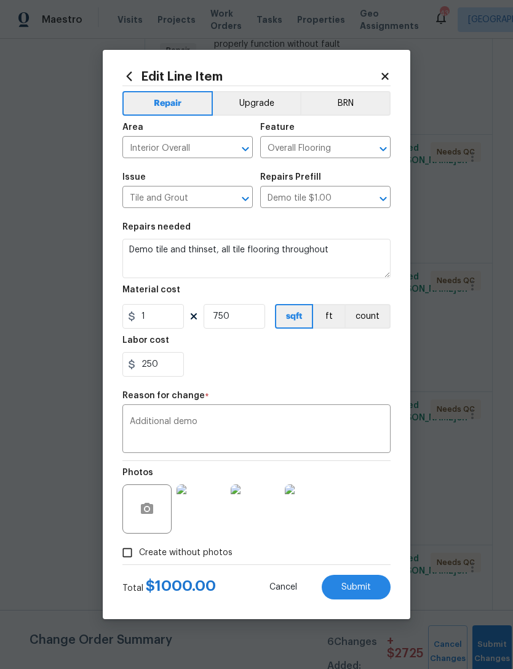
click at [376, 591] on button "Submit" at bounding box center [356, 587] width 69 height 25
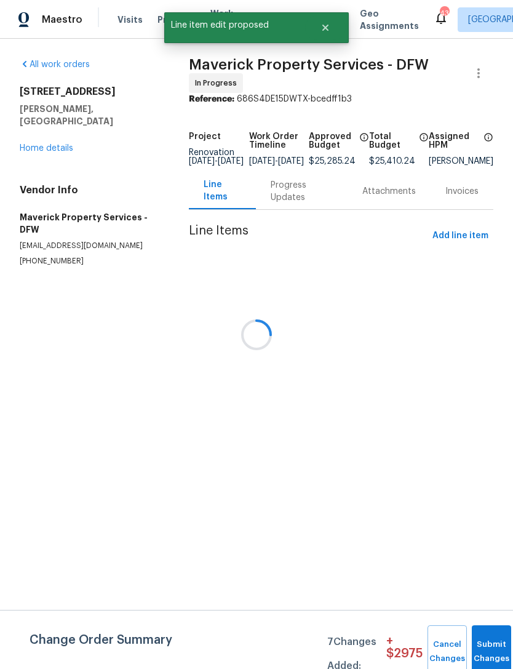
scroll to position [0, 0]
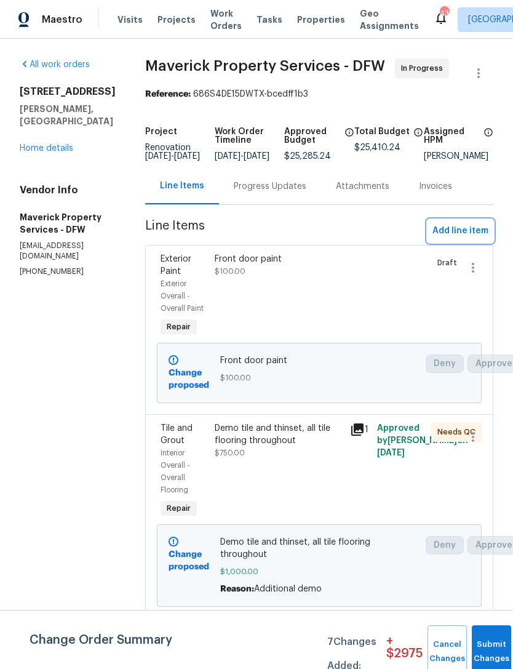
click at [469, 239] on span "Add line item" at bounding box center [461, 230] width 56 height 15
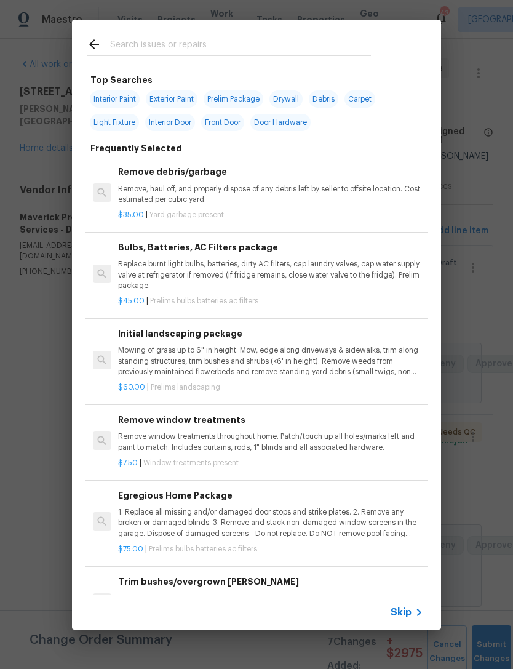
click at [266, 32] on div at bounding box center [229, 44] width 314 height 49
click at [274, 45] on input "text" at bounding box center [240, 46] width 261 height 18
type input "Door jamb"
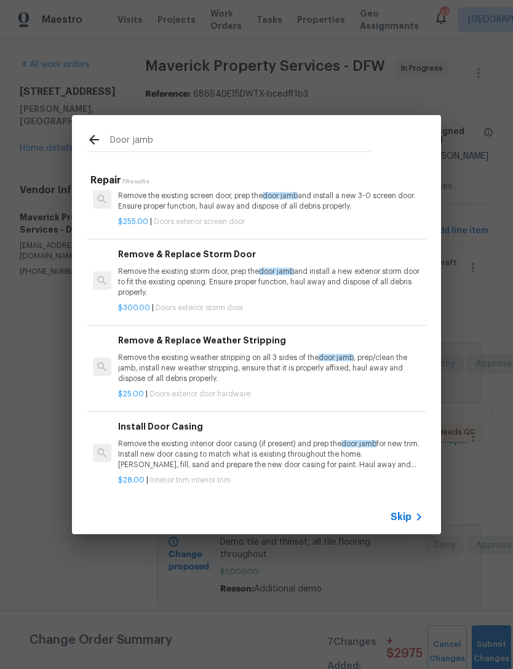
scroll to position [251, 0]
click at [319, 364] on p "Remove the existing weather stripping on all 3 sides of the door jamb , prep/cl…" at bounding box center [270, 368] width 305 height 31
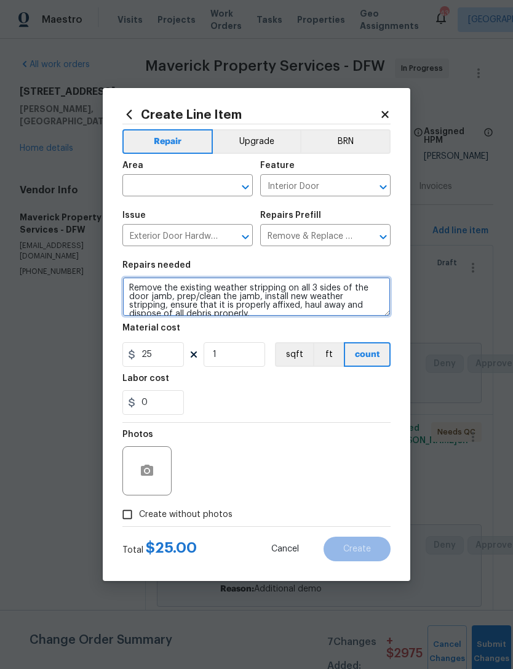
click at [131, 287] on textarea "Remove the existing weather stripping on all 3 sides of the door jamb, prep/cle…" at bounding box center [256, 296] width 268 height 39
click at [204, 295] on textarea "Remove the existing weather stripping on all 3 sides of the door jamb, prep/cle…" at bounding box center [256, 296] width 268 height 39
click at [207, 294] on textarea "Remove the existing weather stripping on all 3 sides of the door jamb, prep/cle…" at bounding box center [256, 296] width 268 height 39
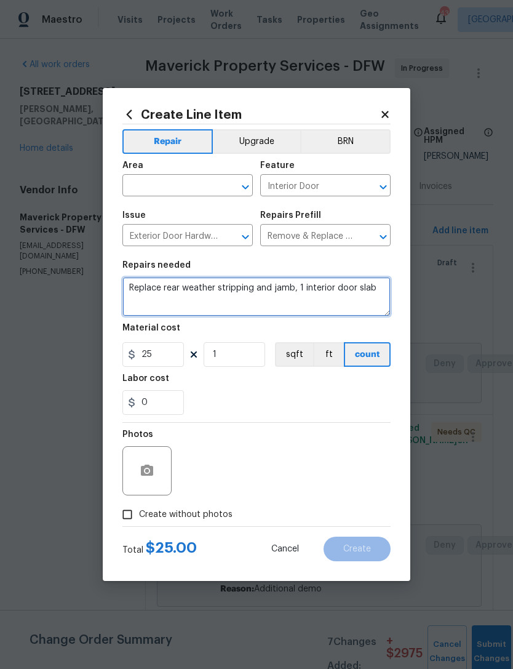
type textarea "Replace rear weather stripping and jamb, 1 interior door slab"
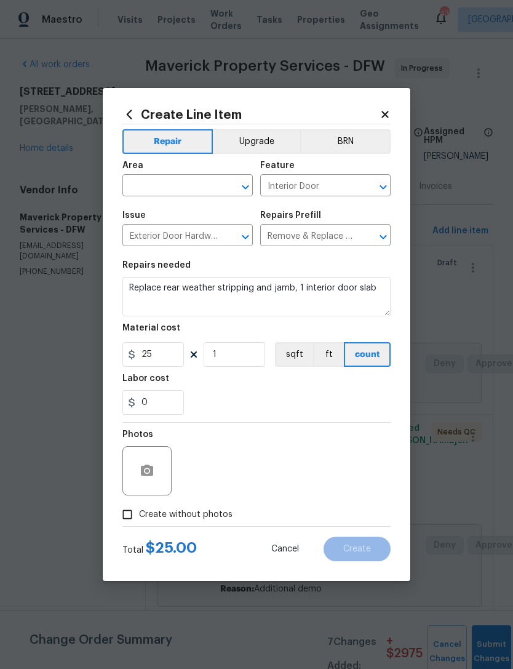
click at [277, 417] on section "Repairs needed Replace rear weather stripping and jamb, 1 interior door slab Ma…" at bounding box center [256, 338] width 268 height 169
click at [165, 353] on input "25" at bounding box center [153, 354] width 62 height 25
click at [251, 361] on input "1" at bounding box center [235, 354] width 62 height 25
type input "10"
click at [357, 407] on div "0" at bounding box center [256, 402] width 268 height 25
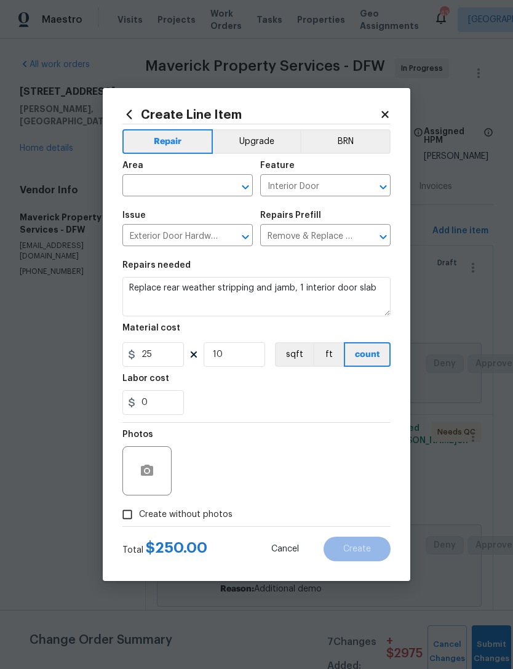
click at [194, 178] on input "text" at bounding box center [170, 186] width 96 height 19
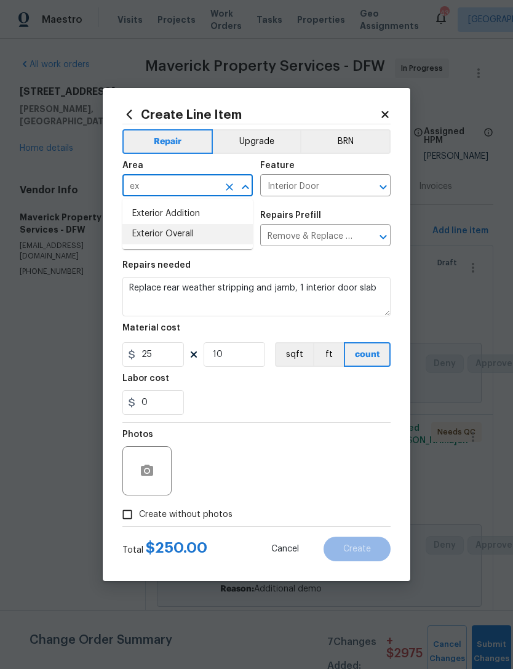
click at [222, 234] on li "Exterior Overall" at bounding box center [187, 234] width 130 height 20
type input "Exterior Overall"
click at [322, 406] on div "0" at bounding box center [256, 402] width 268 height 25
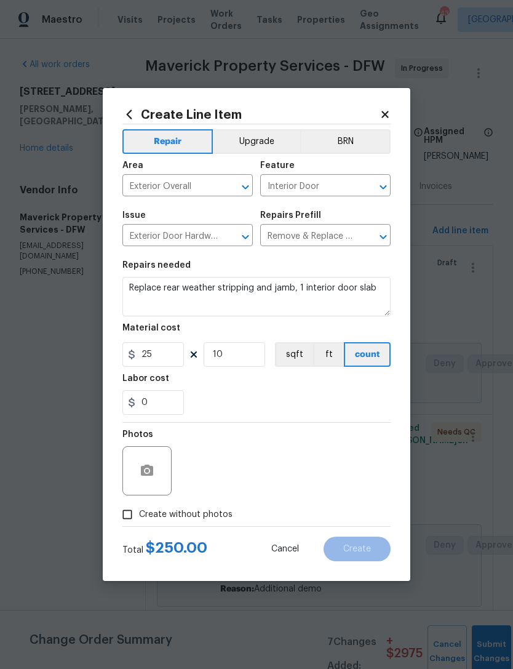
click at [206, 524] on label "Create without photos" at bounding box center [174, 514] width 117 height 23
click at [139, 524] on input "Create without photos" at bounding box center [127, 514] width 23 height 23
checkbox input "true"
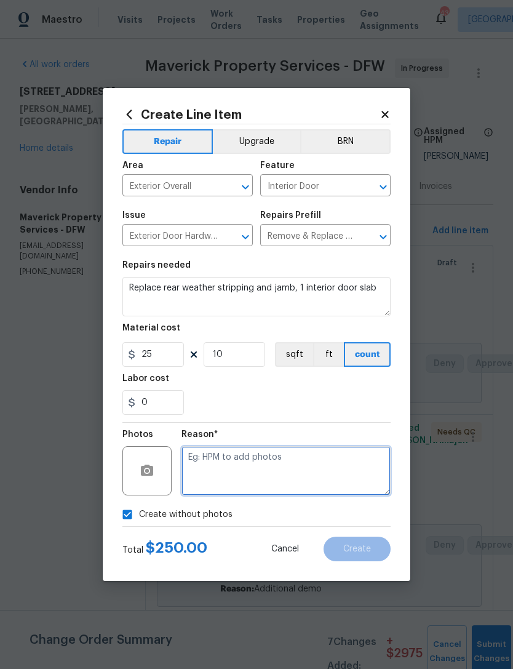
click at [274, 472] on textarea at bounding box center [286, 470] width 209 height 49
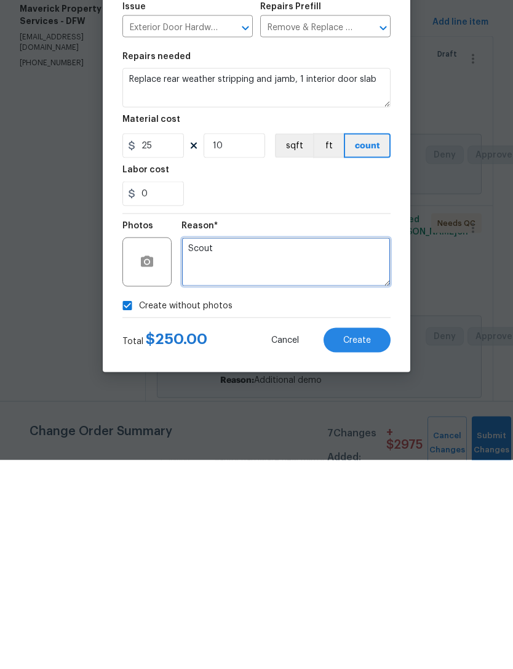
type textarea "Scout"
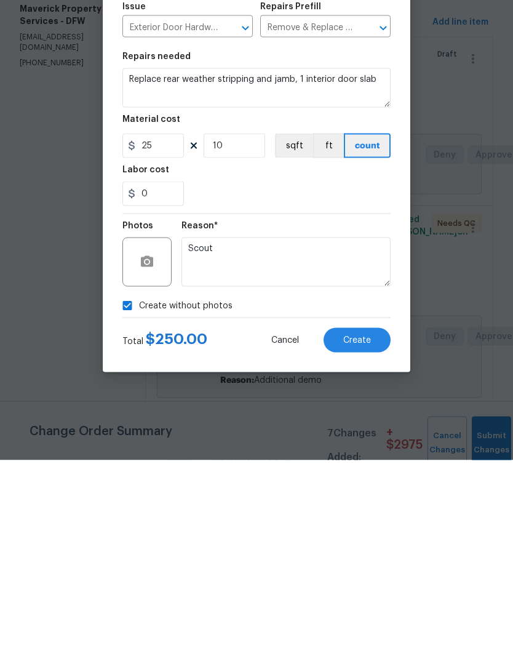
click at [365, 545] on span "Create" at bounding box center [357, 549] width 28 height 9
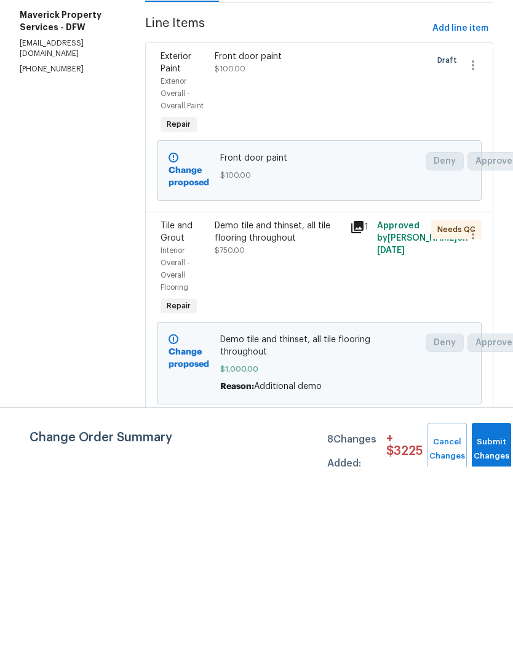
scroll to position [0, 0]
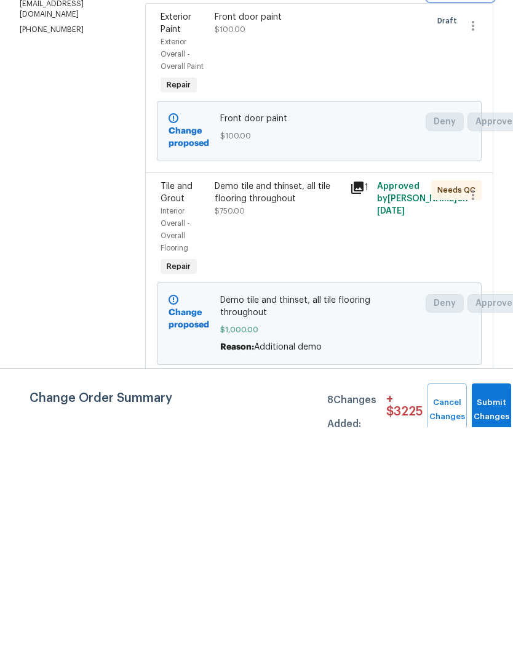
click at [470, 239] on span "Add line item" at bounding box center [461, 230] width 56 height 15
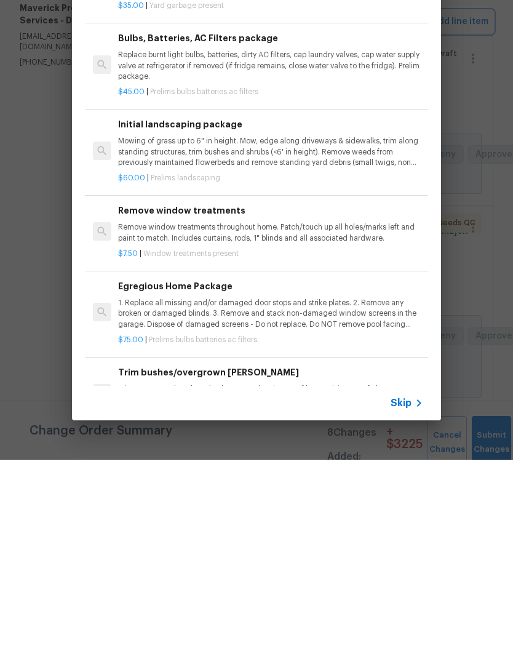
click at [276, 39] on div "Top Searches Interior Paint Exterior Paint Prelim Package Drywall Debris Carpet…" at bounding box center [256, 324] width 513 height 649
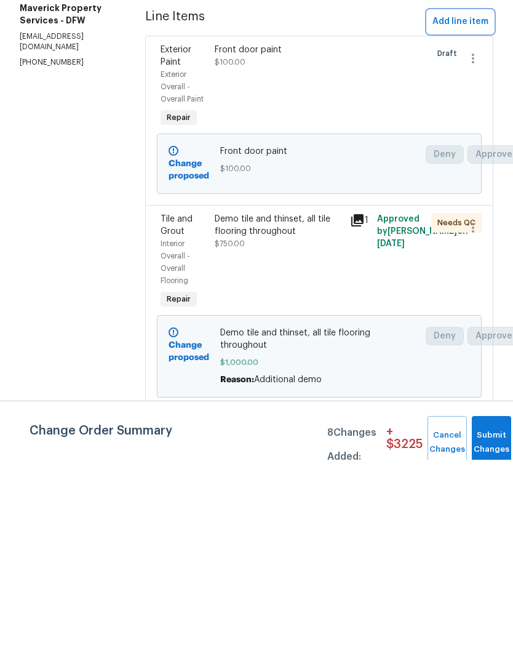
click at [467, 239] on span "Add line item" at bounding box center [461, 230] width 56 height 15
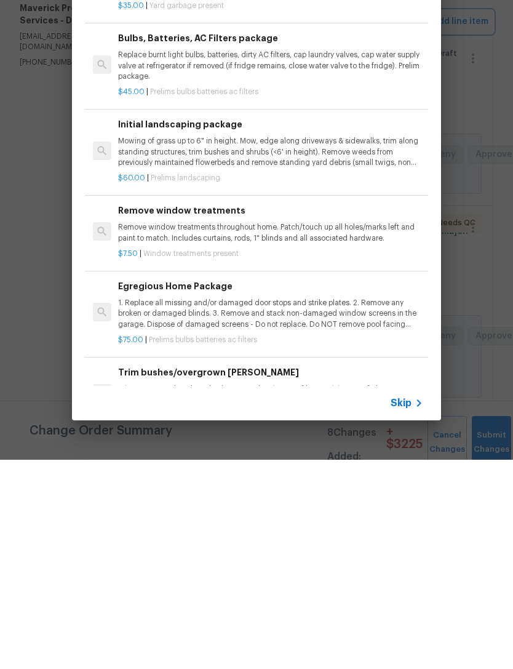
click at [234, 39] on div "Top Searches Interior Paint Exterior Paint Prelim Package Drywall Debris Carpet…" at bounding box center [256, 324] width 513 height 649
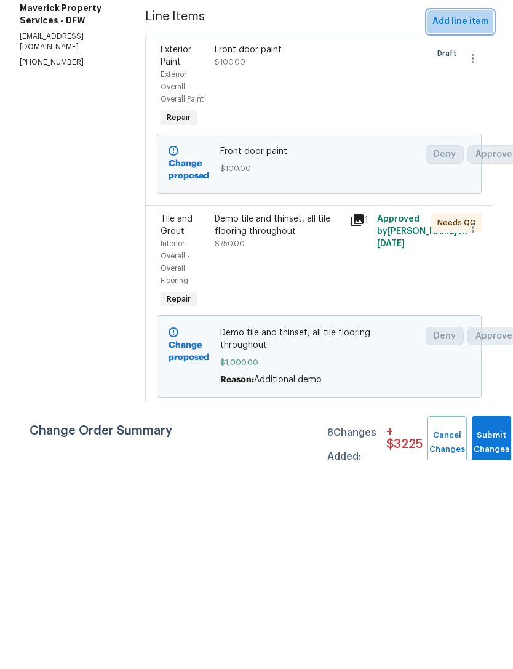
click at [469, 239] on span "Add line item" at bounding box center [461, 230] width 56 height 15
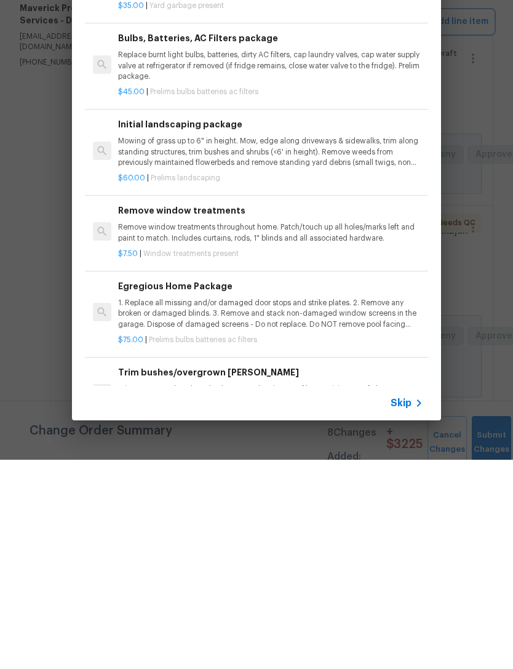
click at [222, 36] on div "Top Searches Interior Paint Exterior Paint Prelim Package Drywall Debris Carpet…" at bounding box center [256, 324] width 513 height 649
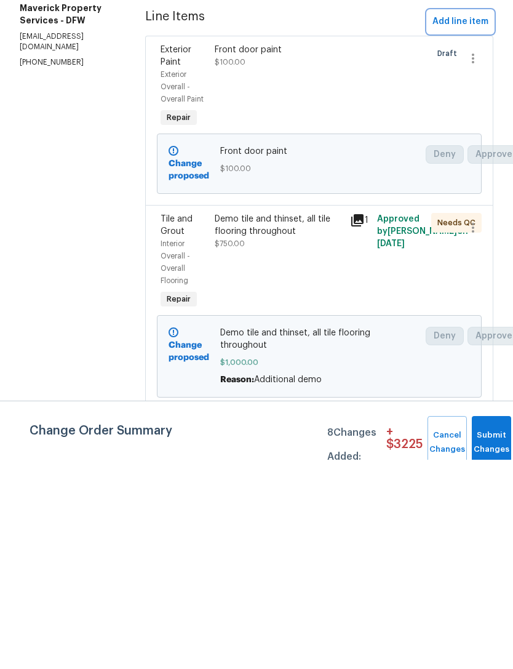
click at [471, 239] on span "Add line item" at bounding box center [461, 230] width 56 height 15
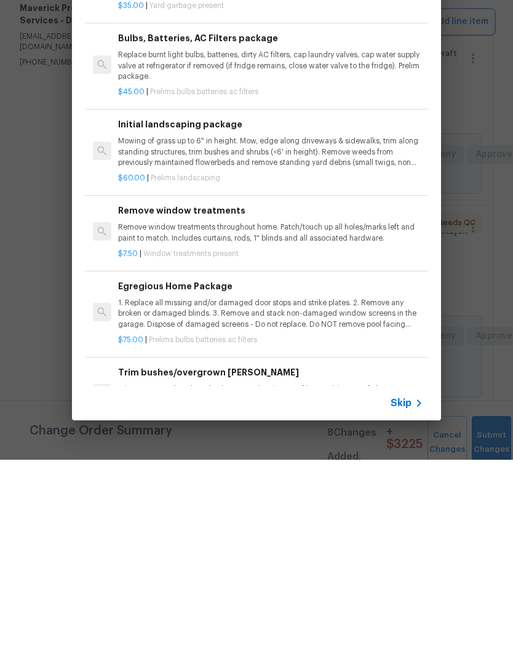
click at [140, 47] on div "Top Searches Interior Paint Exterior Paint Prelim Package Drywall Debris Carpet…" at bounding box center [256, 324] width 513 height 649
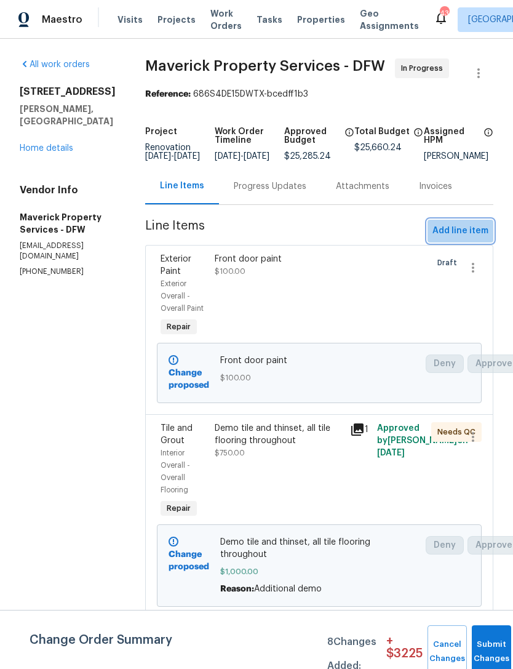
click at [465, 239] on span "Add line item" at bounding box center [461, 230] width 56 height 15
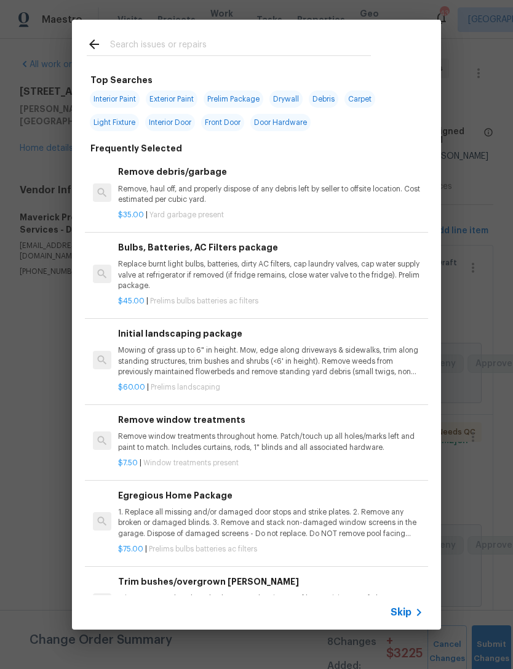
click at [274, 47] on input "text" at bounding box center [240, 46] width 261 height 18
type input "Ceiling fan"
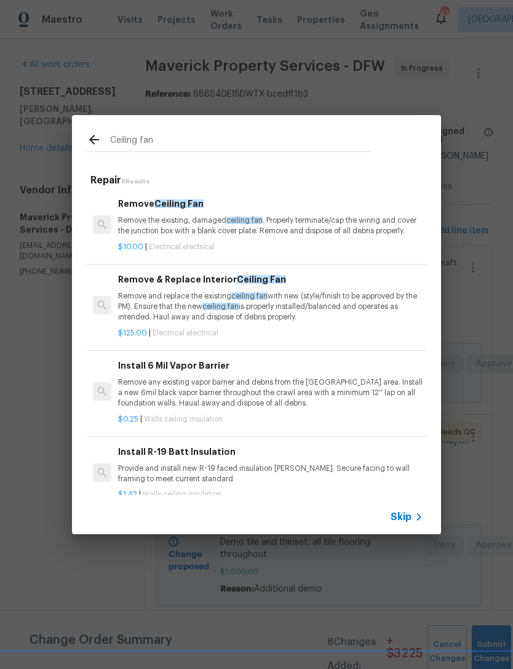
click at [301, 303] on p "Remove and replace the existing ceiling fan with new (style/finish to be approv…" at bounding box center [270, 306] width 305 height 31
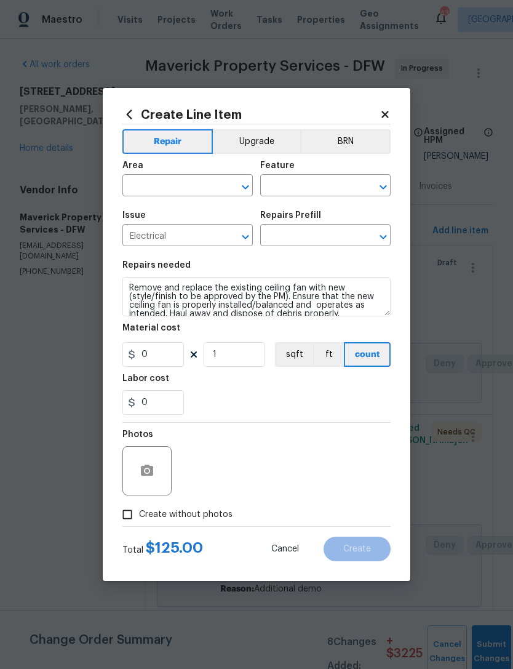
type input "Remove & Replace Interior Ceiling Fan $125.00"
type input "125"
click at [151, 413] on input "0" at bounding box center [153, 402] width 62 height 25
type input "25"
click at [273, 424] on div "Photos" at bounding box center [256, 463] width 268 height 80
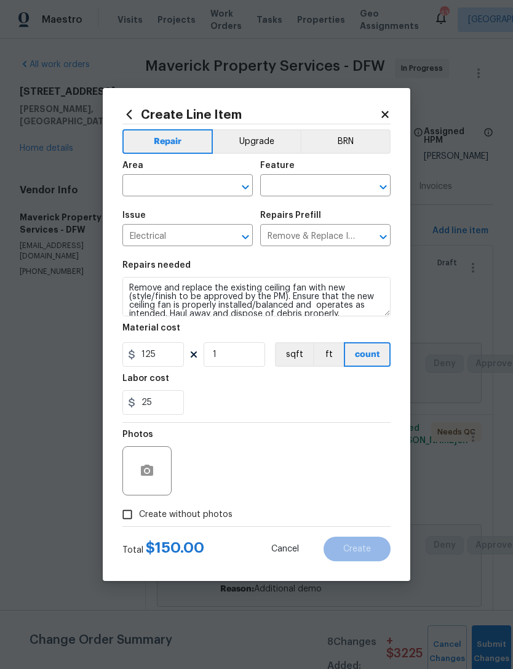
click at [194, 189] on input "text" at bounding box center [170, 186] width 96 height 19
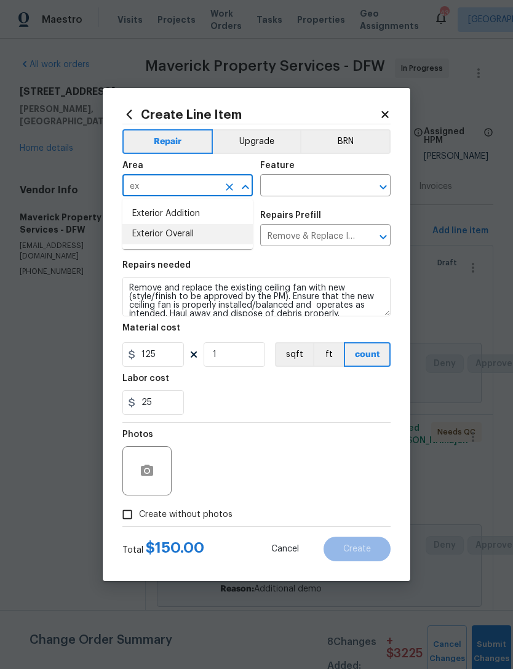
click at [235, 239] on li "Exterior Overall" at bounding box center [187, 234] width 130 height 20
type input "Exterior Overall"
click at [327, 188] on input "text" at bounding box center [308, 186] width 96 height 19
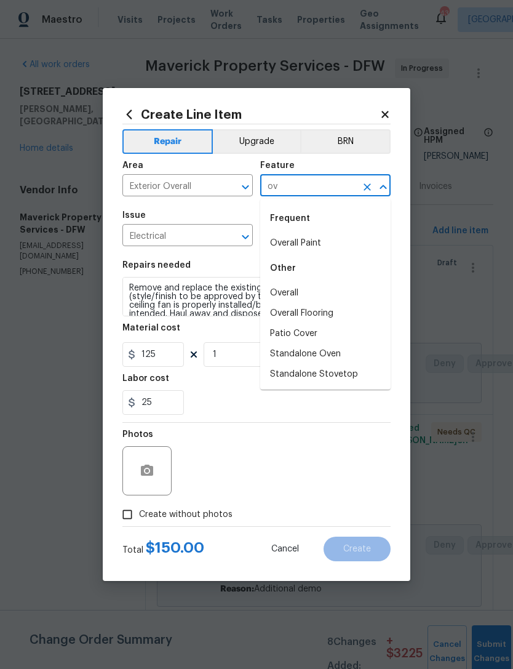
click at [324, 294] on li "Overall" at bounding box center [325, 293] width 130 height 20
type input "Overall"
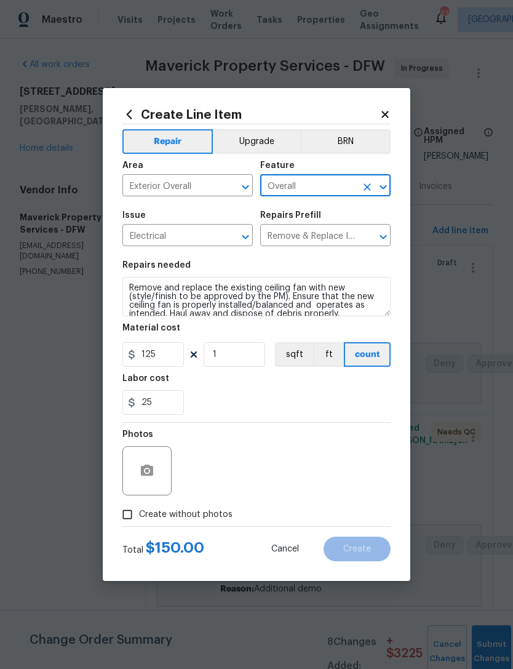
click at [293, 422] on section "Repairs needed Remove and replace the existing ceiling fan with new (style/fini…" at bounding box center [256, 338] width 268 height 169
click at [206, 520] on span "Create without photos" at bounding box center [186, 514] width 94 height 13
click at [139, 520] on input "Create without photos" at bounding box center [127, 514] width 23 height 23
checkbox input "true"
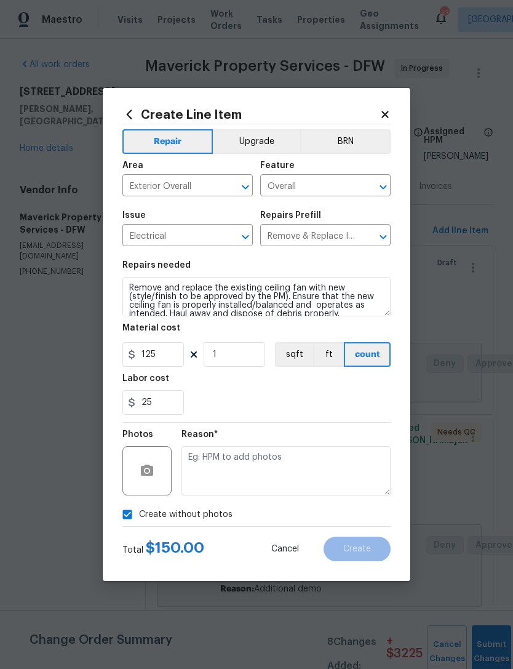
scroll to position [33, 0]
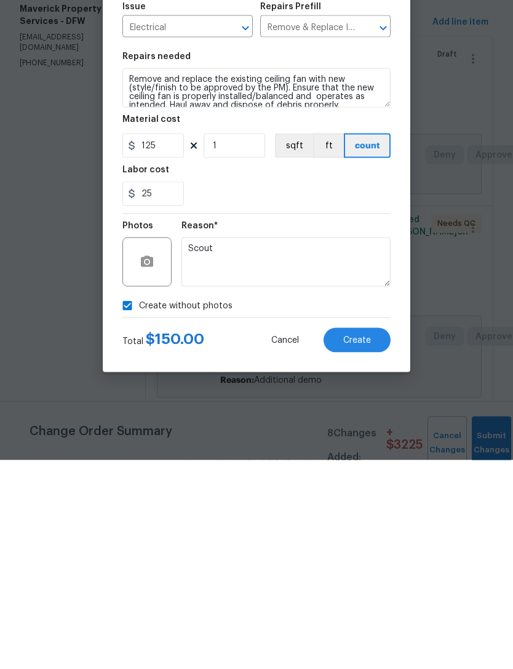
type textarea "Scout"
click at [358, 545] on span "Create" at bounding box center [357, 549] width 28 height 9
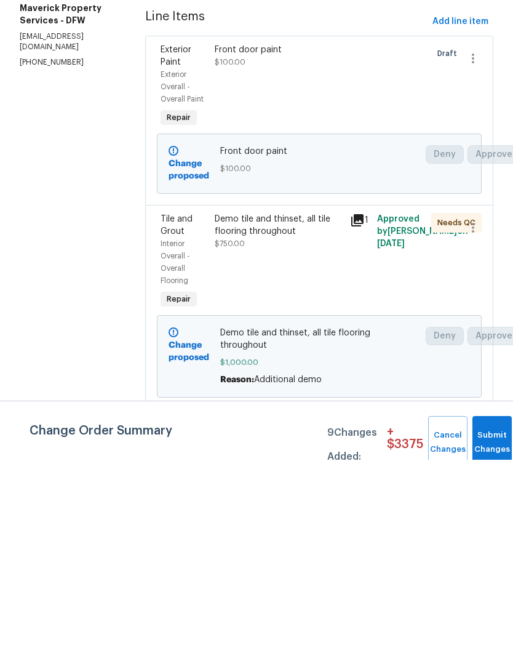
click at [485, 618] on div "Tile and Grout Interior Overall - Overall Flooring Repair Demo tile and thinset…" at bounding box center [319, 516] width 348 height 204
click at [495, 645] on div "Change Order Summary 9 Changes Added: + $ 3375 Cancel Changes Submit Changes" at bounding box center [256, 639] width 513 height 59
click at [483, 618] on div "Tile and Grout Interior Overall - Overall Flooring Repair Demo tile and thinset…" at bounding box center [319, 516] width 348 height 204
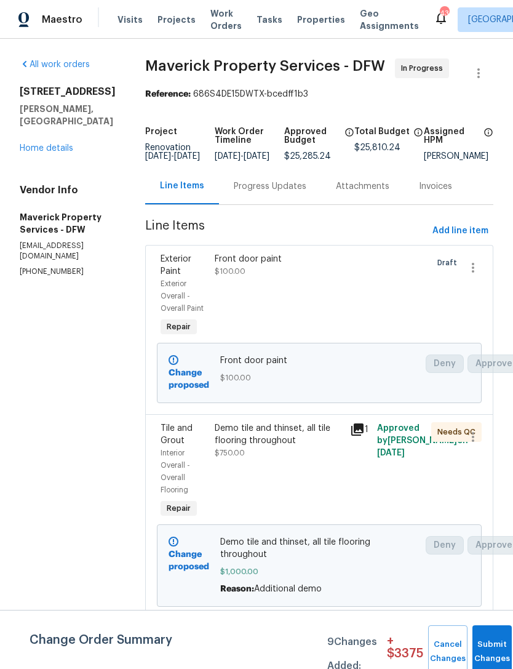
click at [452, 193] on div "Invoices" at bounding box center [435, 186] width 33 height 12
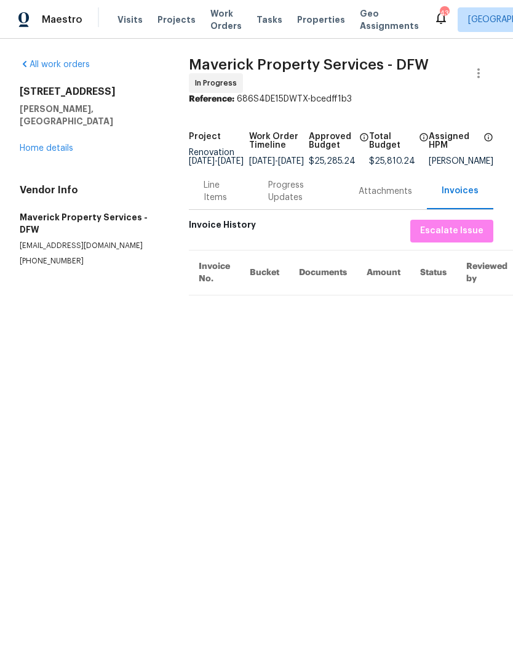
click at [201, 196] on div "Line Items" at bounding box center [221, 191] width 65 height 36
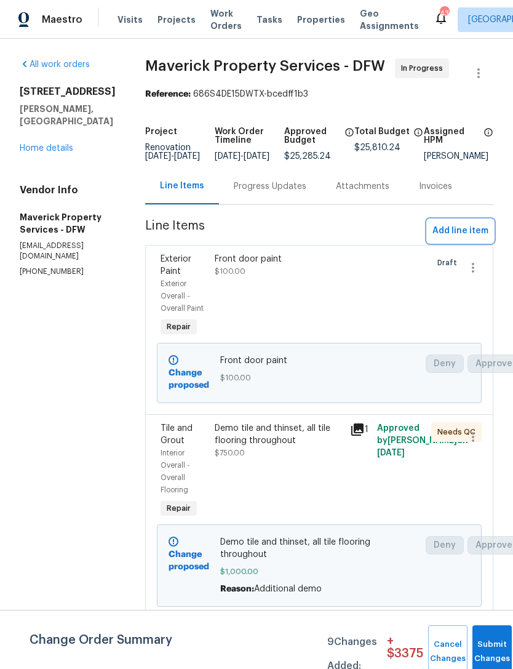
click at [471, 238] on span "Add line item" at bounding box center [461, 230] width 56 height 15
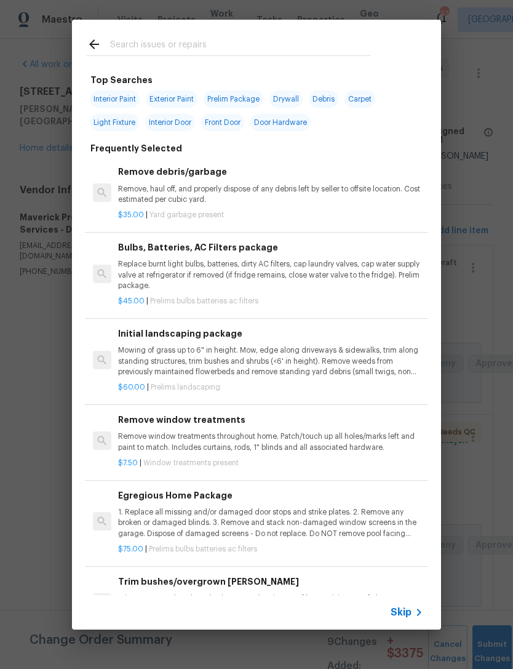
click at [327, 38] on input "text" at bounding box center [240, 46] width 261 height 18
type input "Water heater"
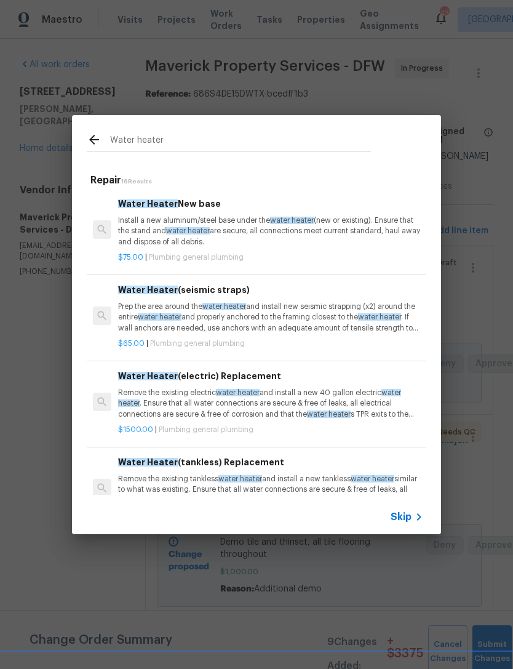
click at [281, 230] on p "Install a new aluminum/steel base under the water heater (new or existing). Ens…" at bounding box center [270, 230] width 305 height 31
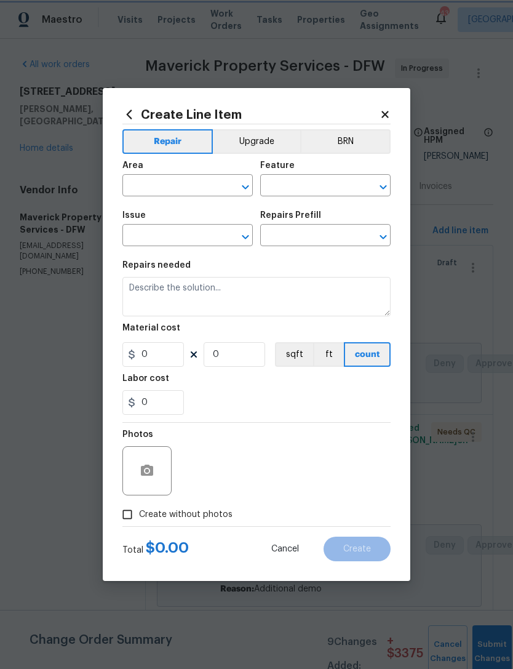
type input "Plumbing"
type input "General Plumbing"
type input "Water Heater New base $75.00"
type textarea "Install a new aluminum/steel base under the water heater (new or existing). Ens…"
type input "75"
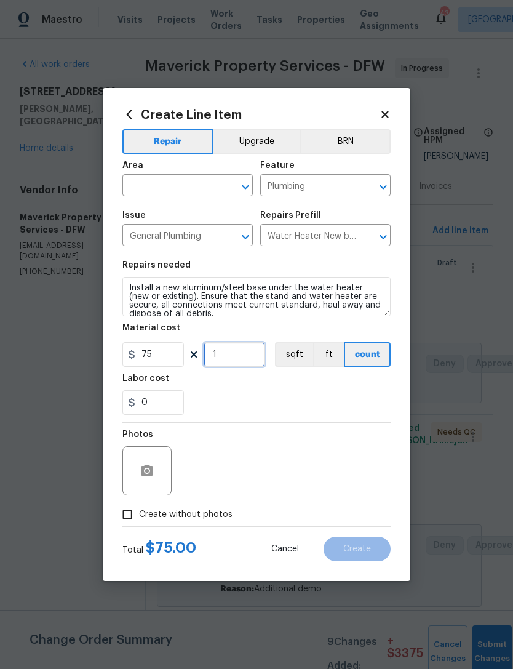
click at [234, 361] on input "1" at bounding box center [235, 354] width 62 height 25
type input "2"
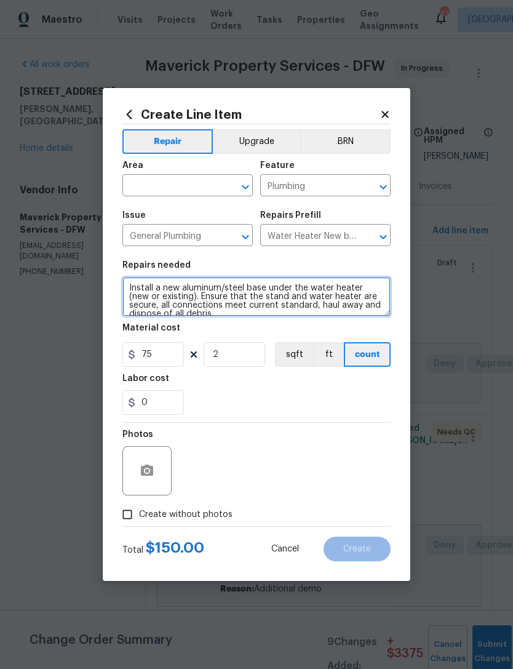
click at [198, 305] on textarea "Install a new aluminum/steel base under the water heater (new or existing). Ens…" at bounding box center [256, 296] width 268 height 39
click at [216, 296] on textarea "Install a new aluminum/steel base under the water heater (new or existing). Ens…" at bounding box center [256, 296] width 268 height 39
click at [215, 296] on textarea "Install a new aluminum/steel base under the water heater (new or existing). Ens…" at bounding box center [256, 296] width 268 height 39
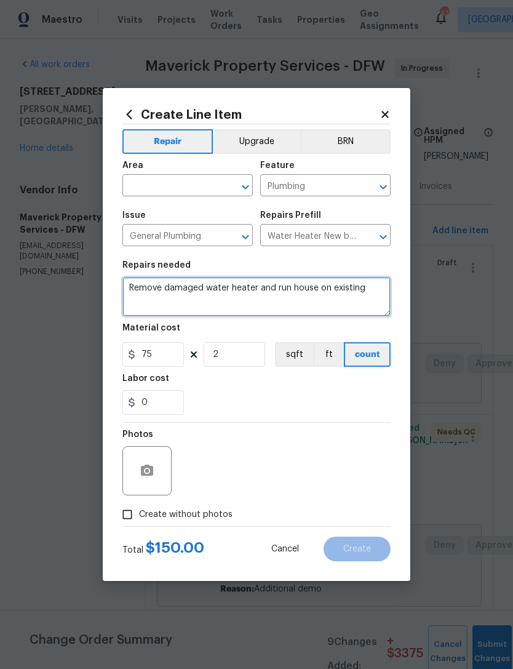
type textarea "Remove damaged water heater and run house on existing"
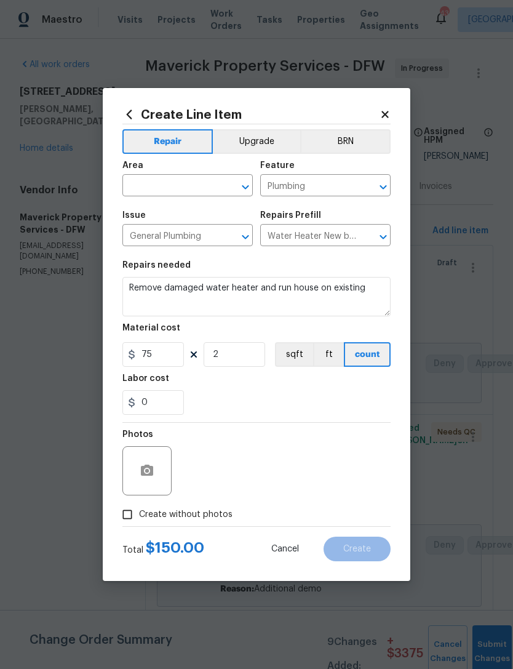
click at [203, 204] on span "Issue General Plumbing ​" at bounding box center [187, 229] width 130 height 50
click at [194, 185] on input "text" at bounding box center [170, 186] width 96 height 19
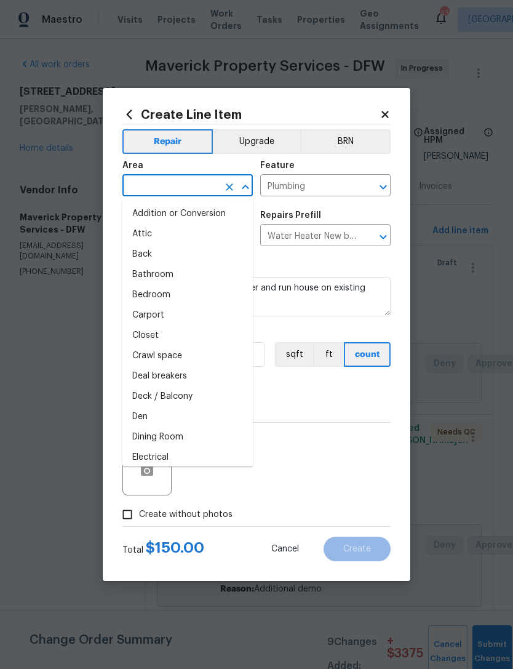
click at [194, 185] on input "text" at bounding box center [170, 186] width 96 height 19
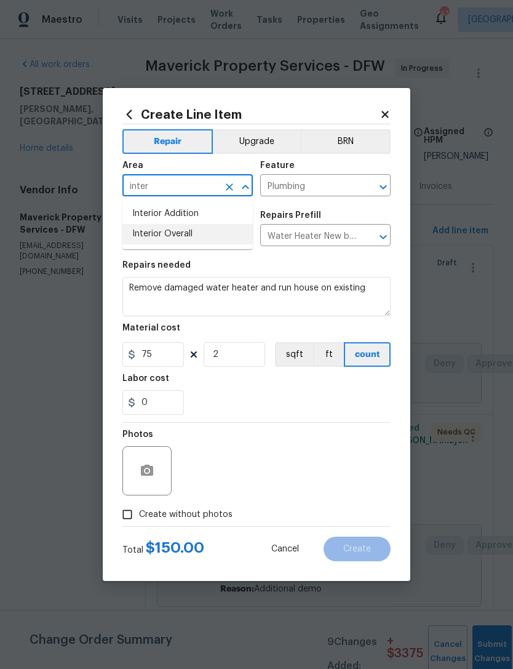
click at [207, 233] on li "Interior Overall" at bounding box center [187, 234] width 130 height 20
type input "Interior Overall"
click at [244, 359] on input "2" at bounding box center [235, 354] width 62 height 25
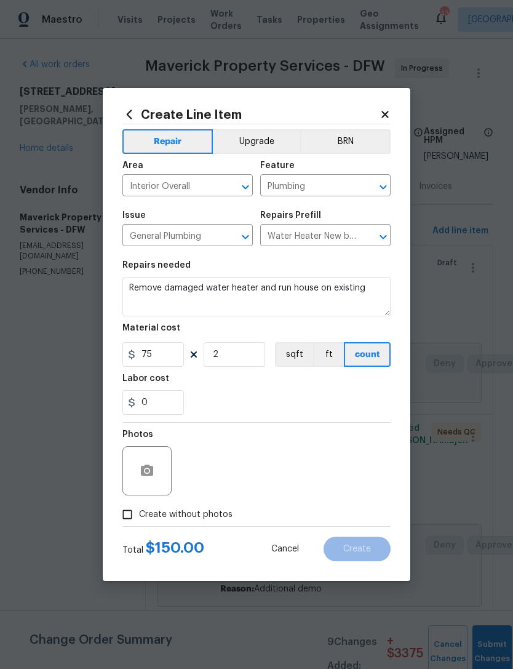
click at [331, 425] on div "Photos" at bounding box center [256, 463] width 268 height 80
click at [199, 518] on span "Create without photos" at bounding box center [186, 514] width 94 height 13
click at [139, 518] on input "Create without photos" at bounding box center [127, 514] width 23 height 23
checkbox input "true"
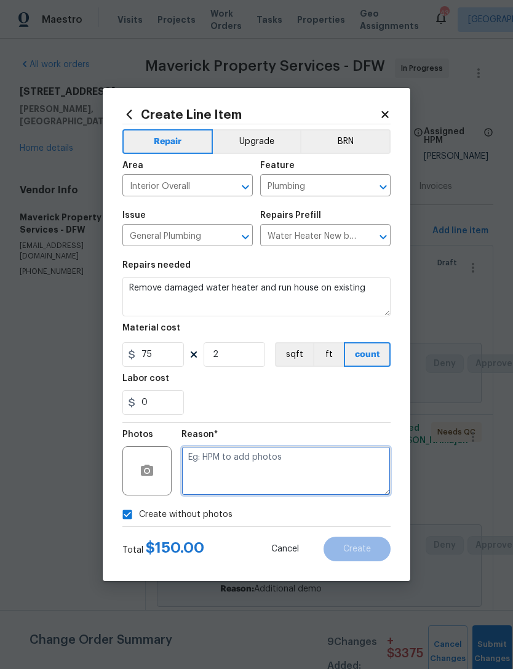
click at [281, 479] on textarea at bounding box center [286, 470] width 209 height 49
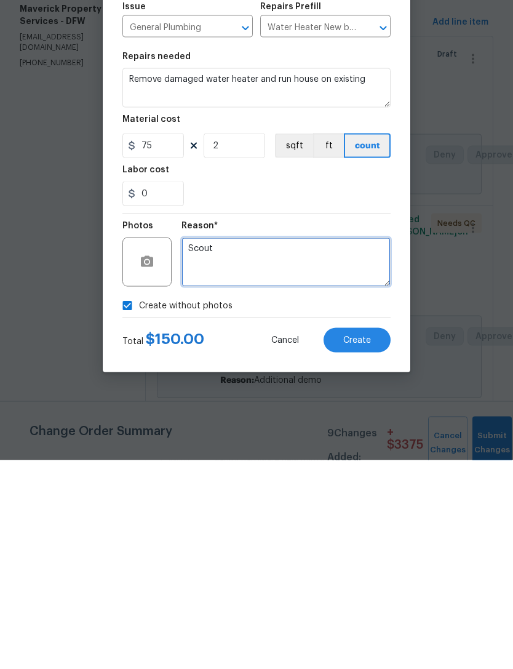
type textarea "Scout"
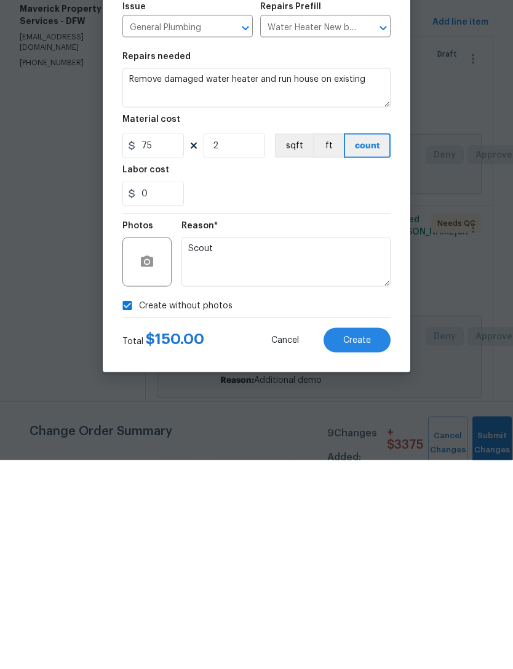
click at [370, 537] on button "Create" at bounding box center [357, 549] width 67 height 25
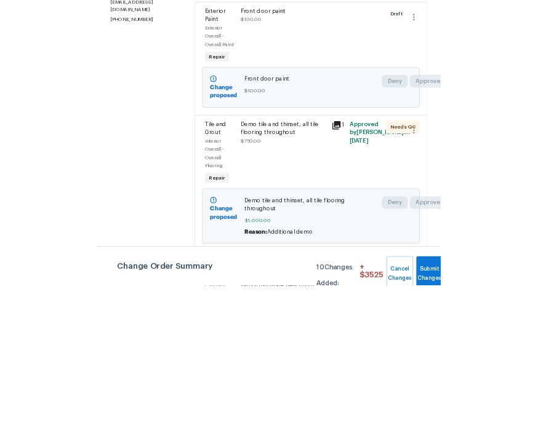
scroll to position [39, 0]
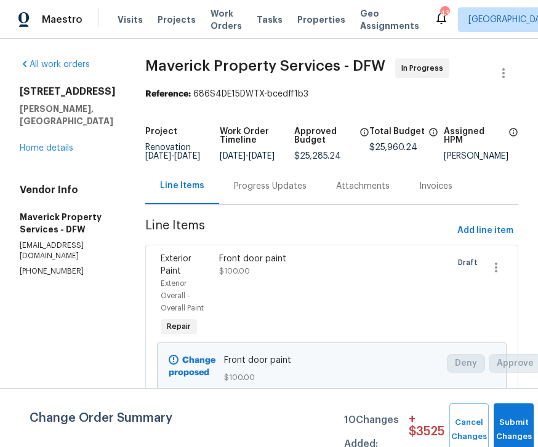
click at [502, 421] on button "Submit Changes" at bounding box center [514, 430] width 40 height 53
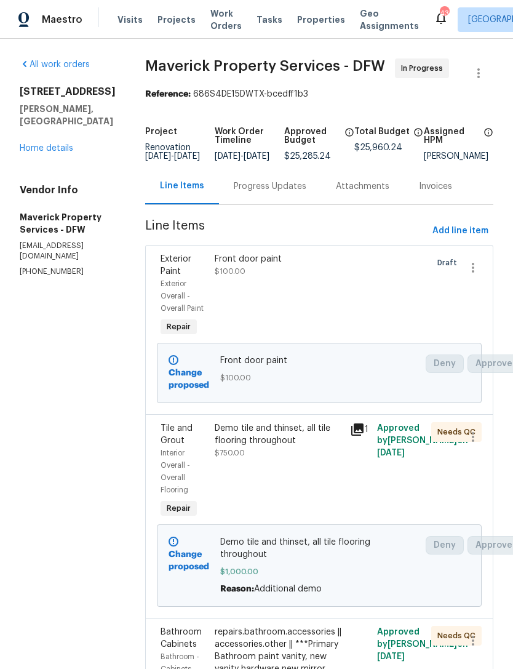
click at [216, 20] on span "Work Orders" at bounding box center [225, 19] width 31 height 25
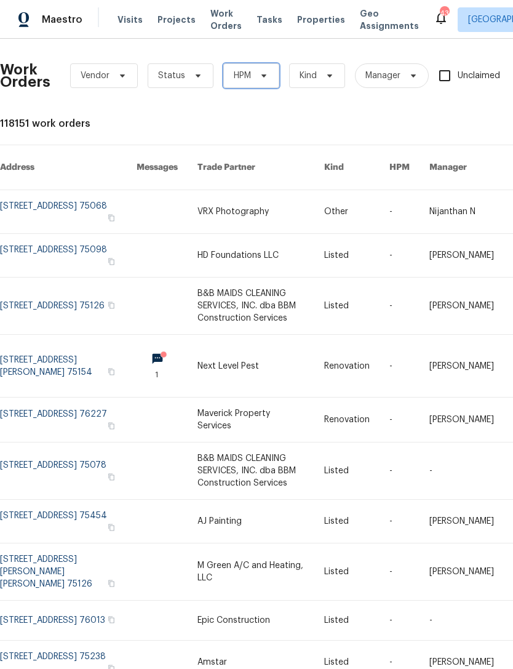
click at [262, 73] on icon at bounding box center [264, 76] width 10 height 10
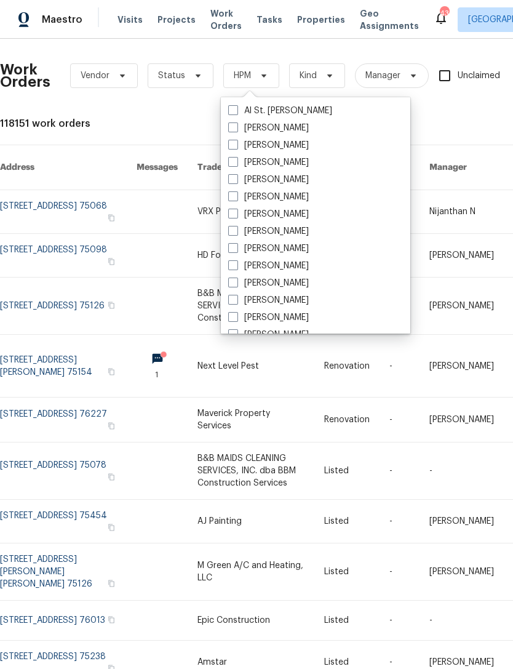
click at [270, 141] on label "[PERSON_NAME]" at bounding box center [268, 145] width 81 height 12
click at [236, 141] on input "[PERSON_NAME]" at bounding box center [232, 143] width 8 height 8
checkbox input "true"
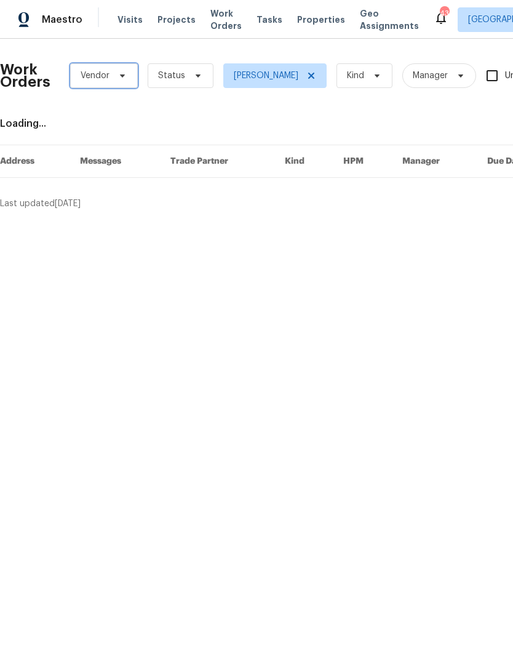
click at [111, 76] on span "Vendor" at bounding box center [104, 75] width 68 height 25
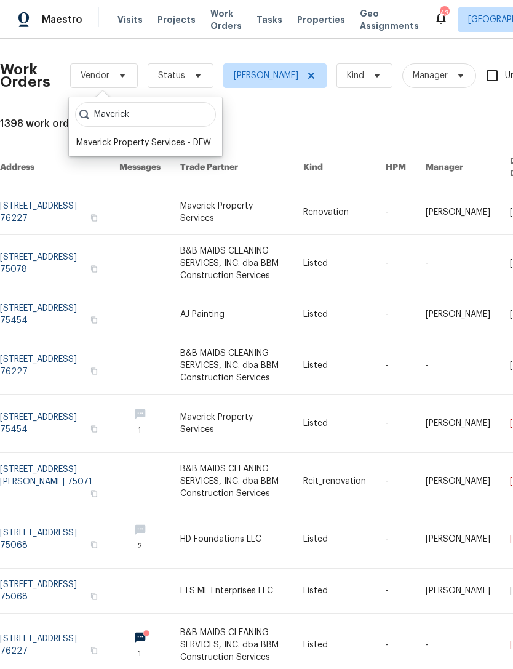
type input "Maverick"
click at [179, 148] on div "Maverick Property Services - DFW" at bounding box center [143, 143] width 135 height 12
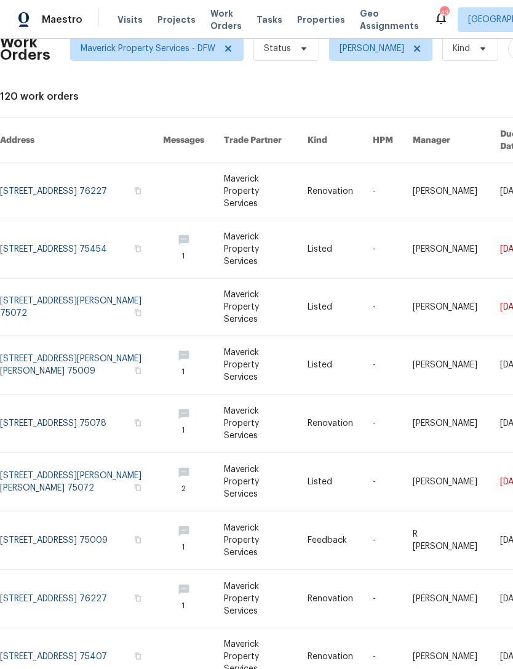
scroll to position [26, 0]
